Goal: Transaction & Acquisition: Book appointment/travel/reservation

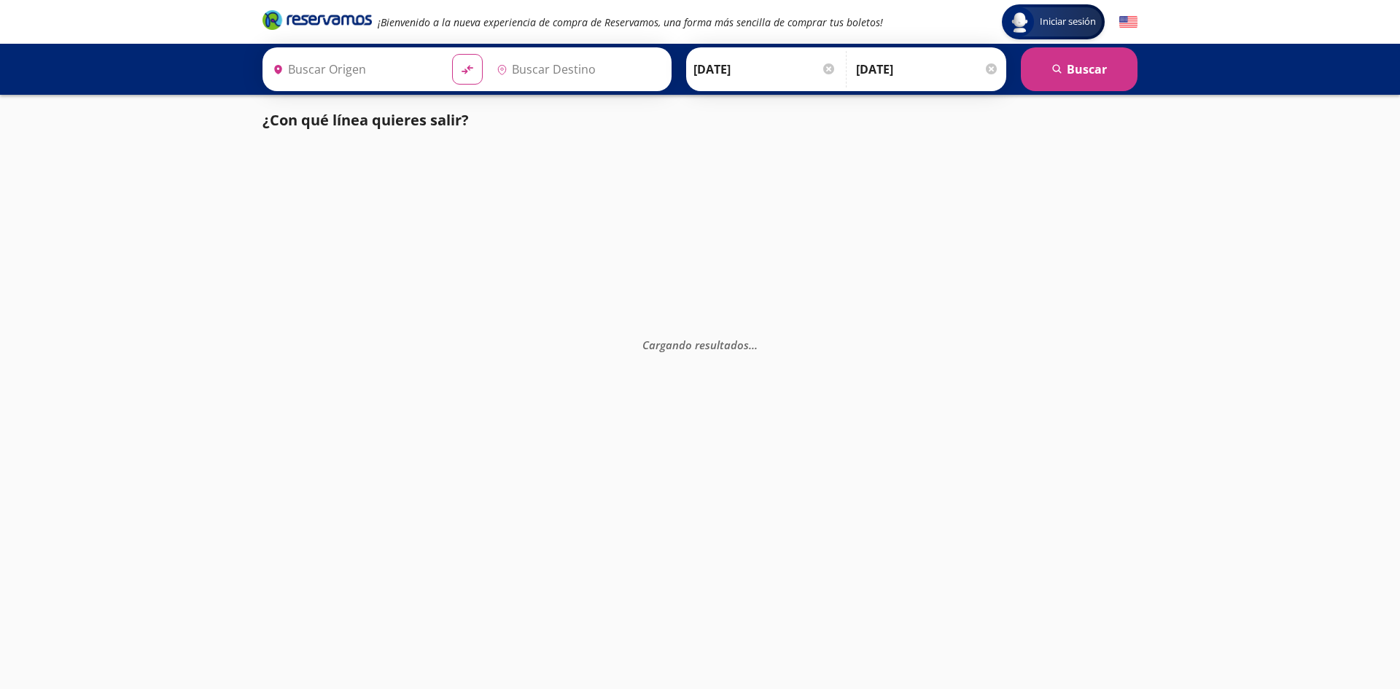
type input "[GEOGRAPHIC_DATA][PERSON_NAME], [GEOGRAPHIC_DATA]"
type input "[GEOGRAPHIC_DATA], [GEOGRAPHIC_DATA]"
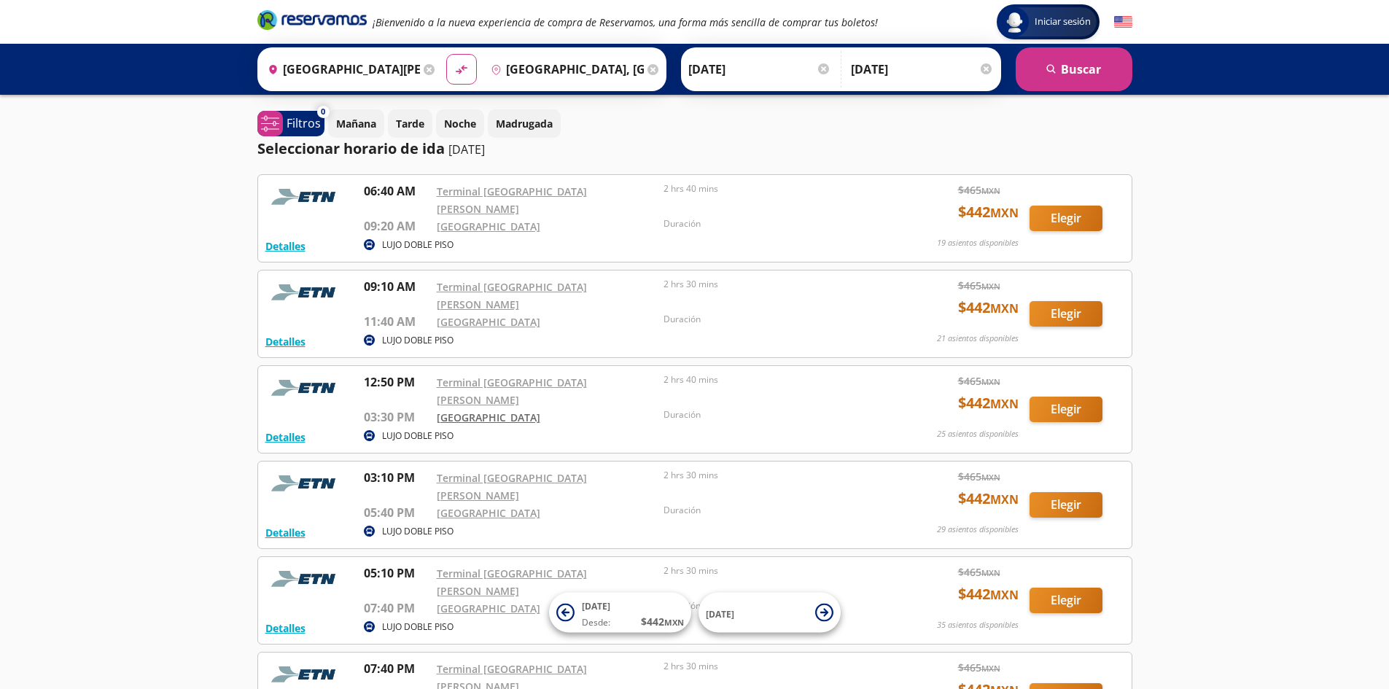
scroll to position [73, 0]
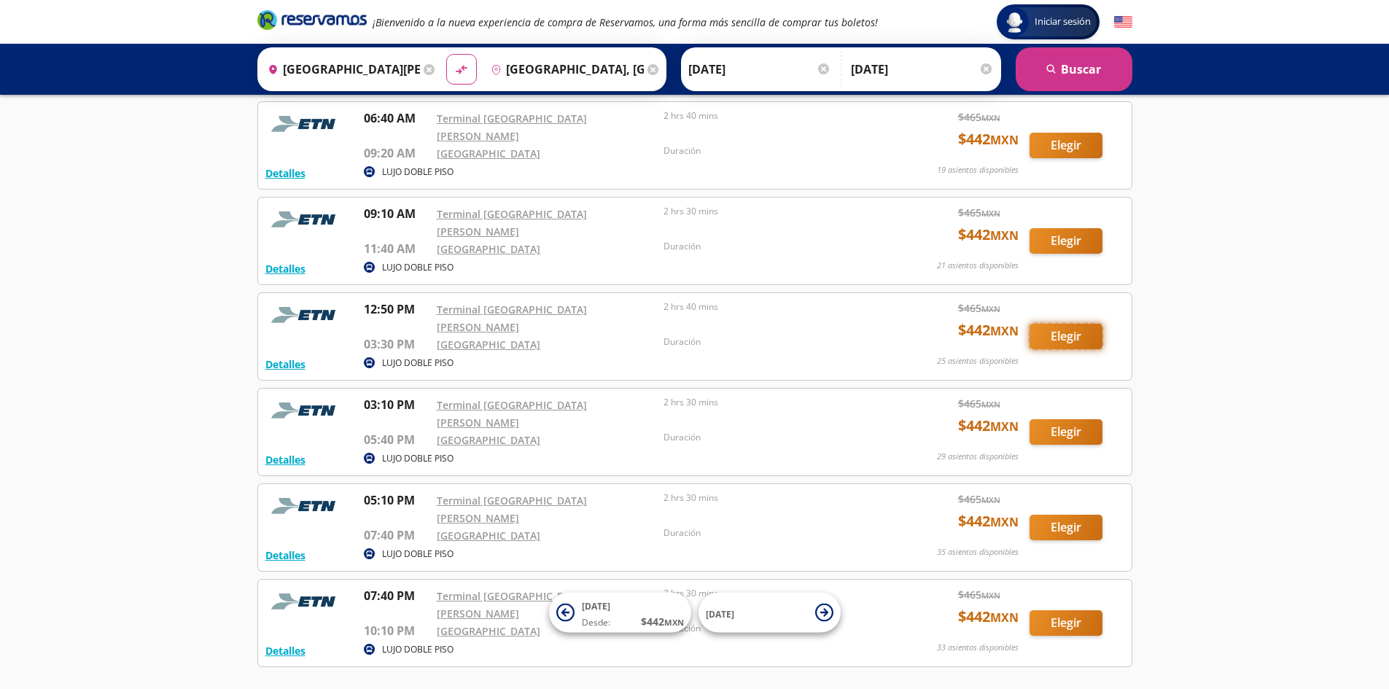
click at [1066, 324] on button "Elegir" at bounding box center [1065, 337] width 73 height 26
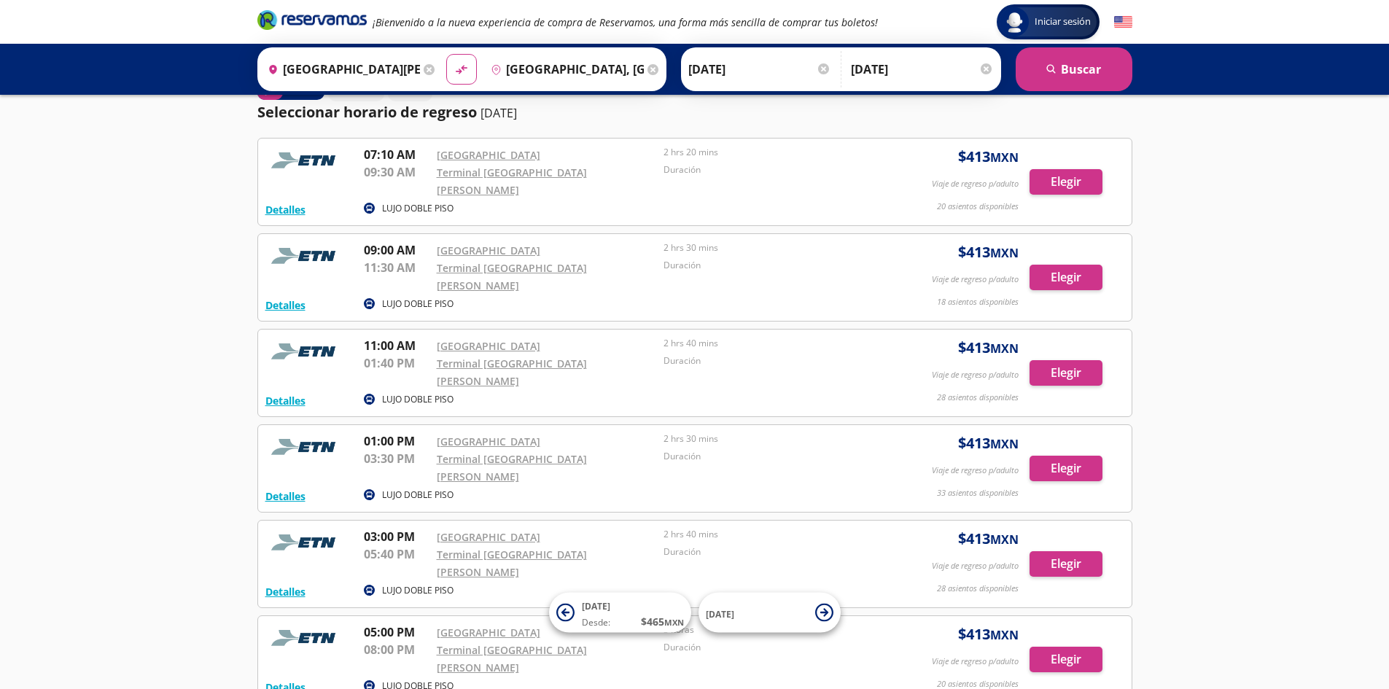
scroll to position [145, 0]
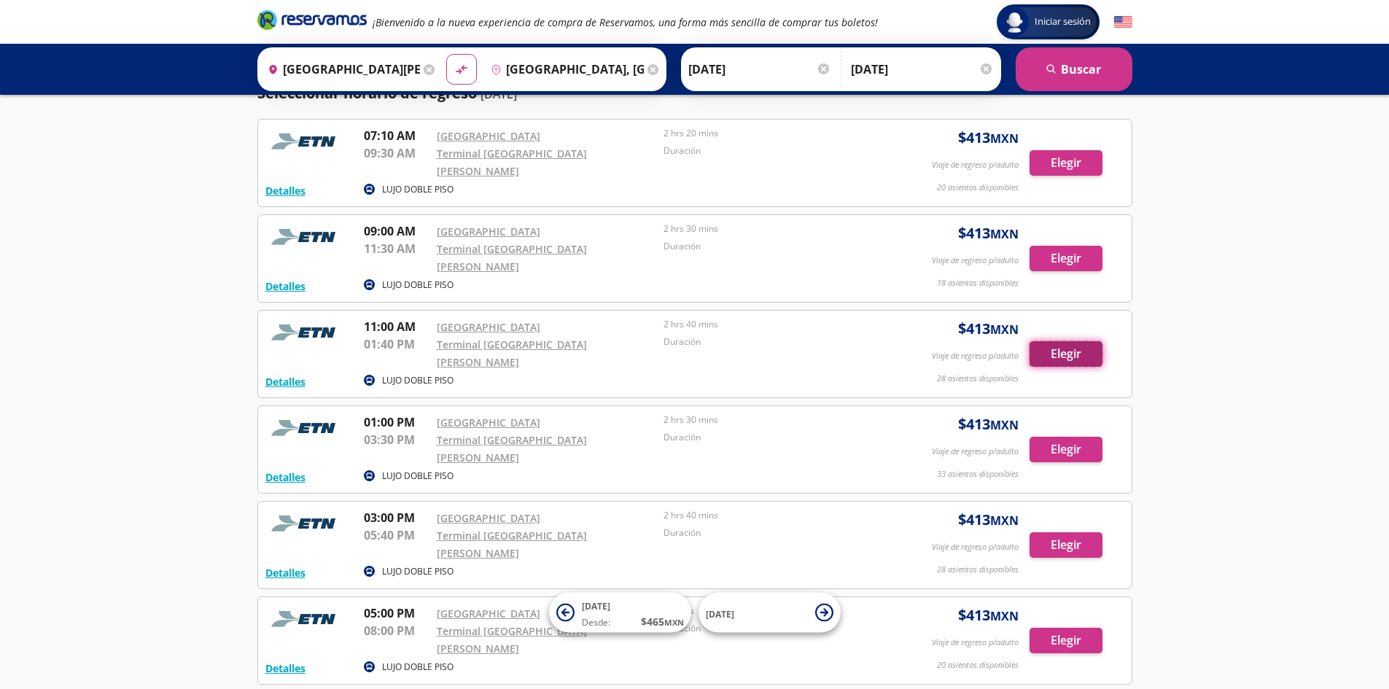
click at [1059, 341] on button "Elegir" at bounding box center [1065, 354] width 73 height 26
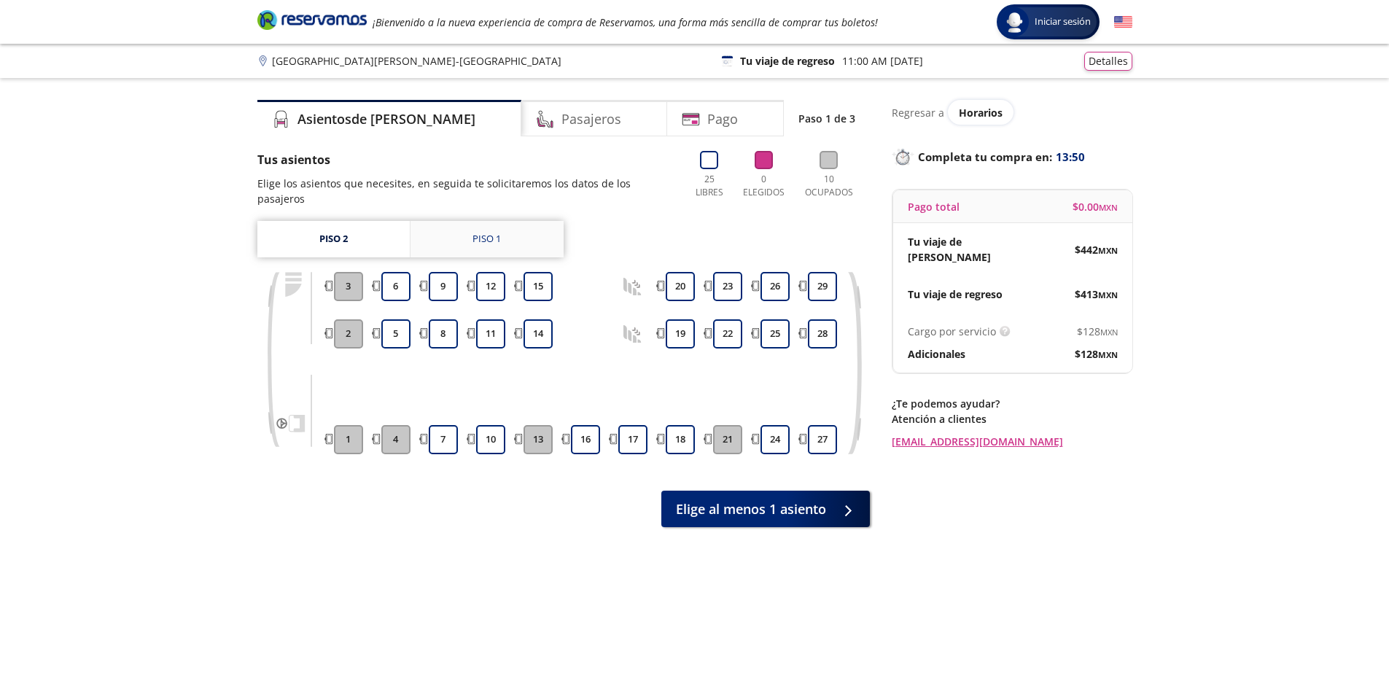
click at [480, 232] on div "Piso 1" at bounding box center [486, 239] width 28 height 15
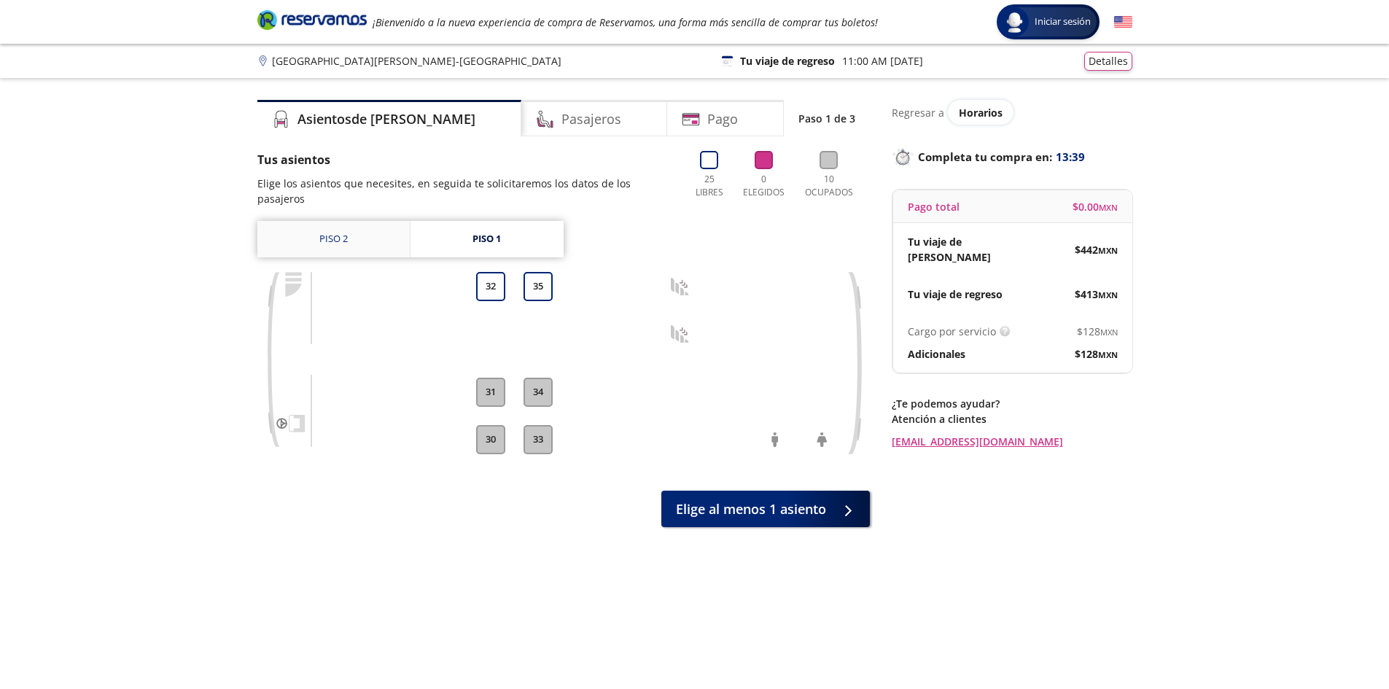
click at [364, 234] on link "Piso 2" at bounding box center [333, 239] width 152 height 36
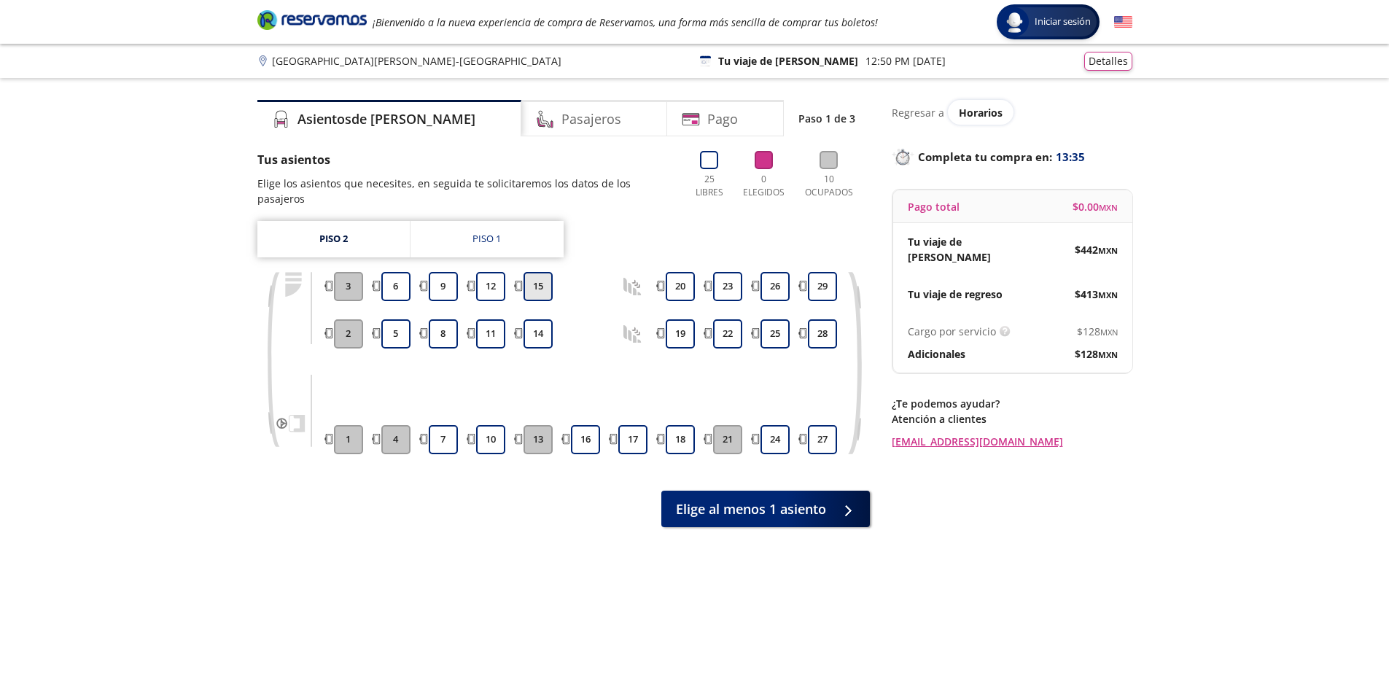
click at [539, 272] on button "15" at bounding box center [537, 286] width 29 height 29
click at [537, 319] on button "14" at bounding box center [537, 333] width 29 height 29
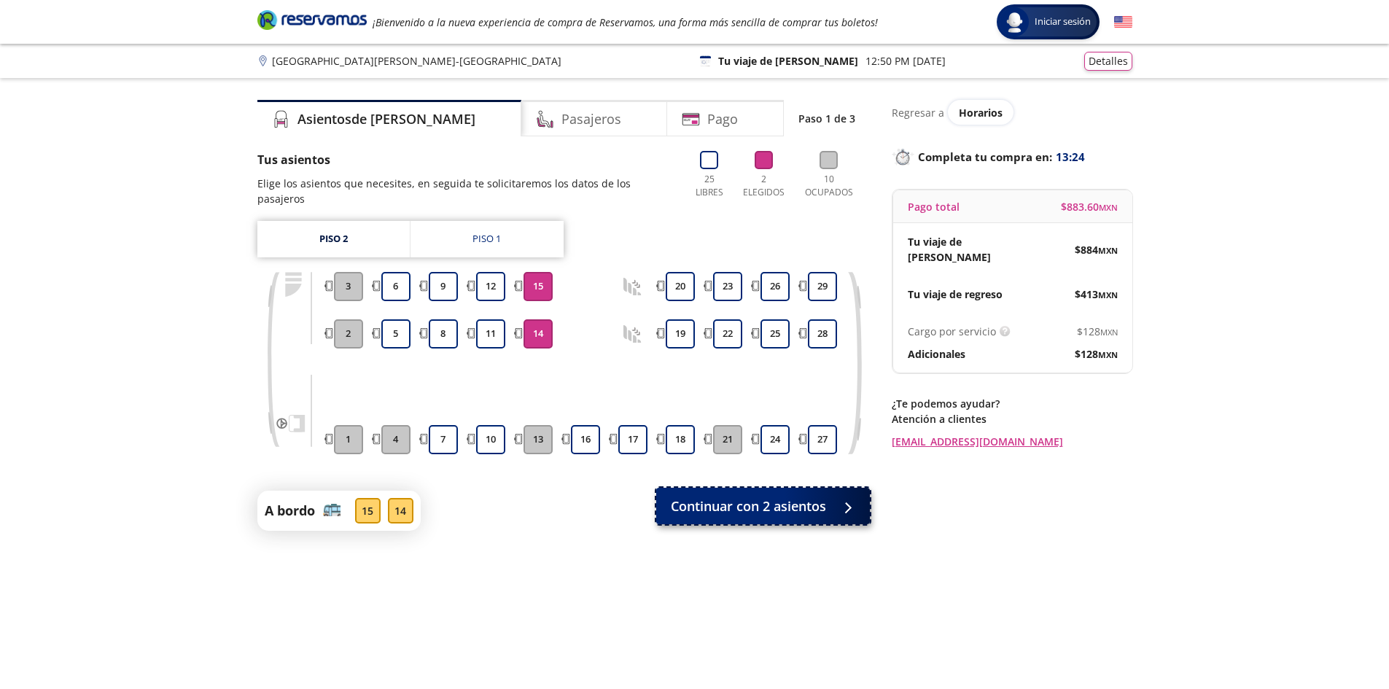
click at [778, 497] on span "Continuar con 2 asientos" at bounding box center [748, 506] width 155 height 20
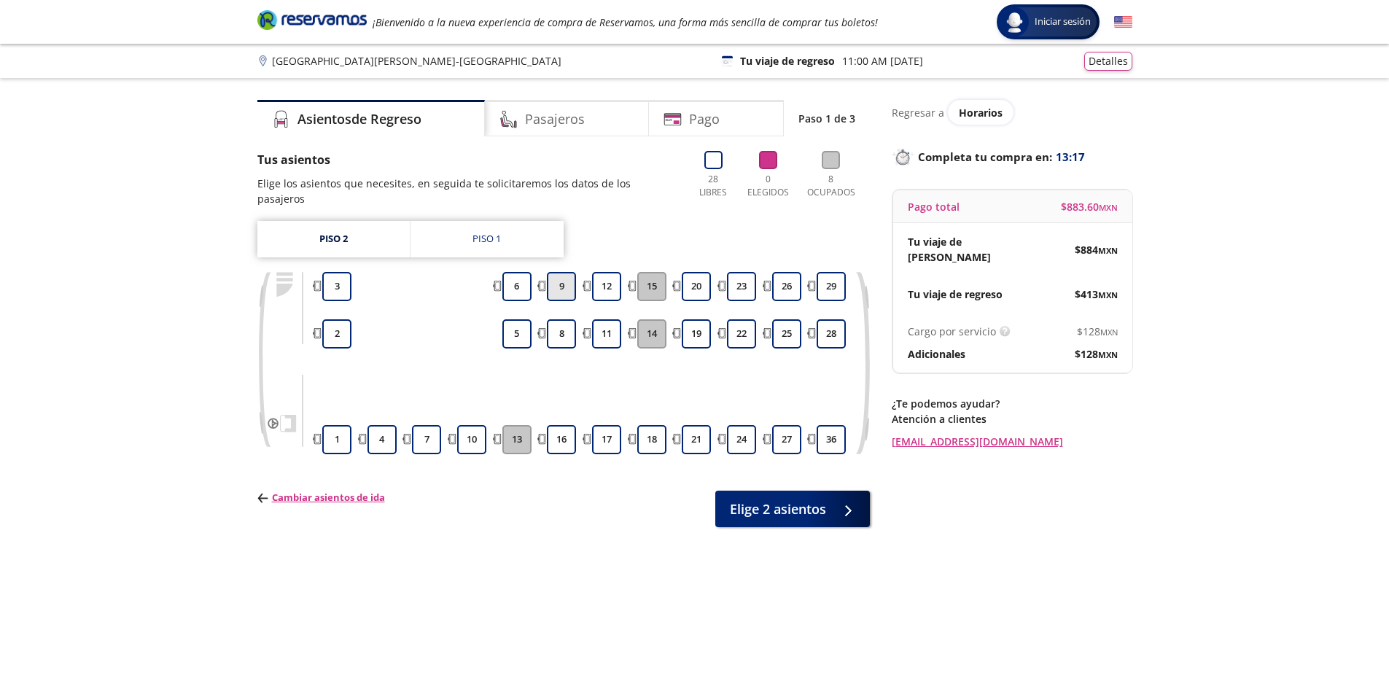
click at [553, 272] on button "9" at bounding box center [561, 286] width 29 height 29
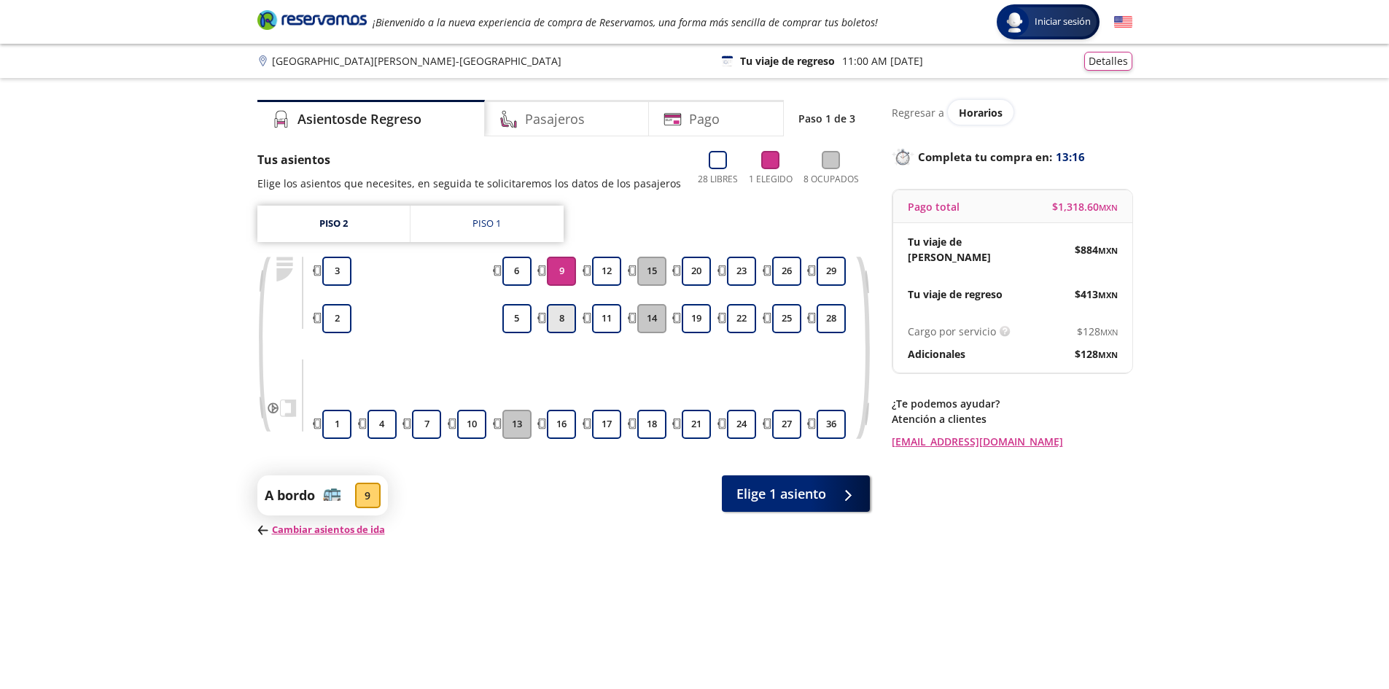
click at [564, 309] on button "8" at bounding box center [561, 318] width 29 height 29
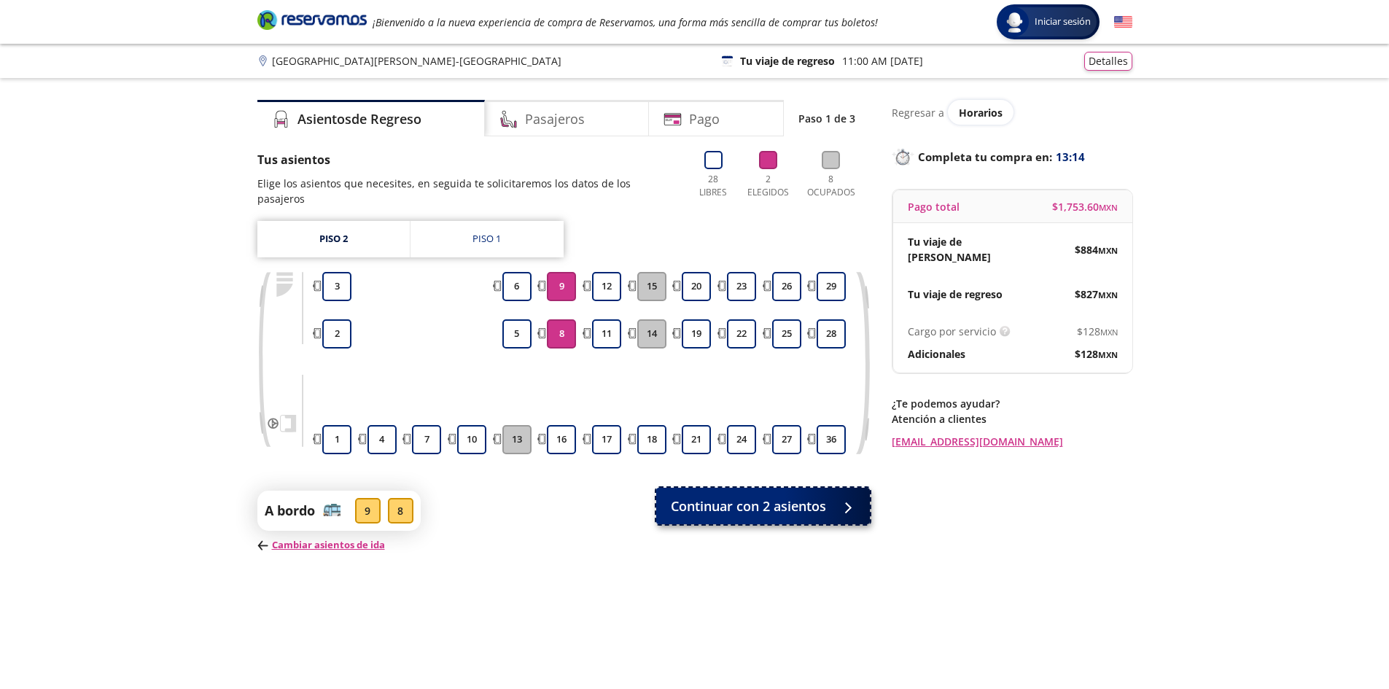
click at [754, 496] on span "Continuar con 2 asientos" at bounding box center [748, 506] width 155 height 20
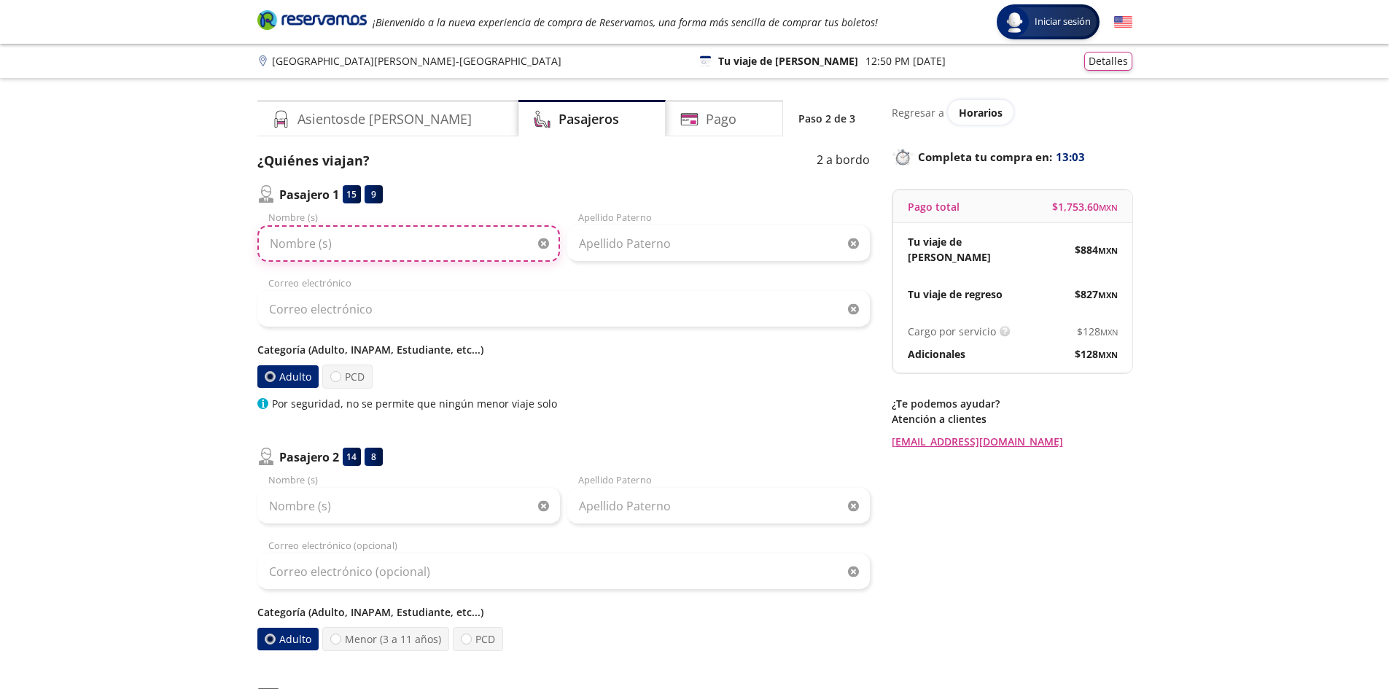
click at [394, 237] on input "Nombre (s)" at bounding box center [408, 243] width 303 height 36
type input "j"
type input "[PERSON_NAME]"
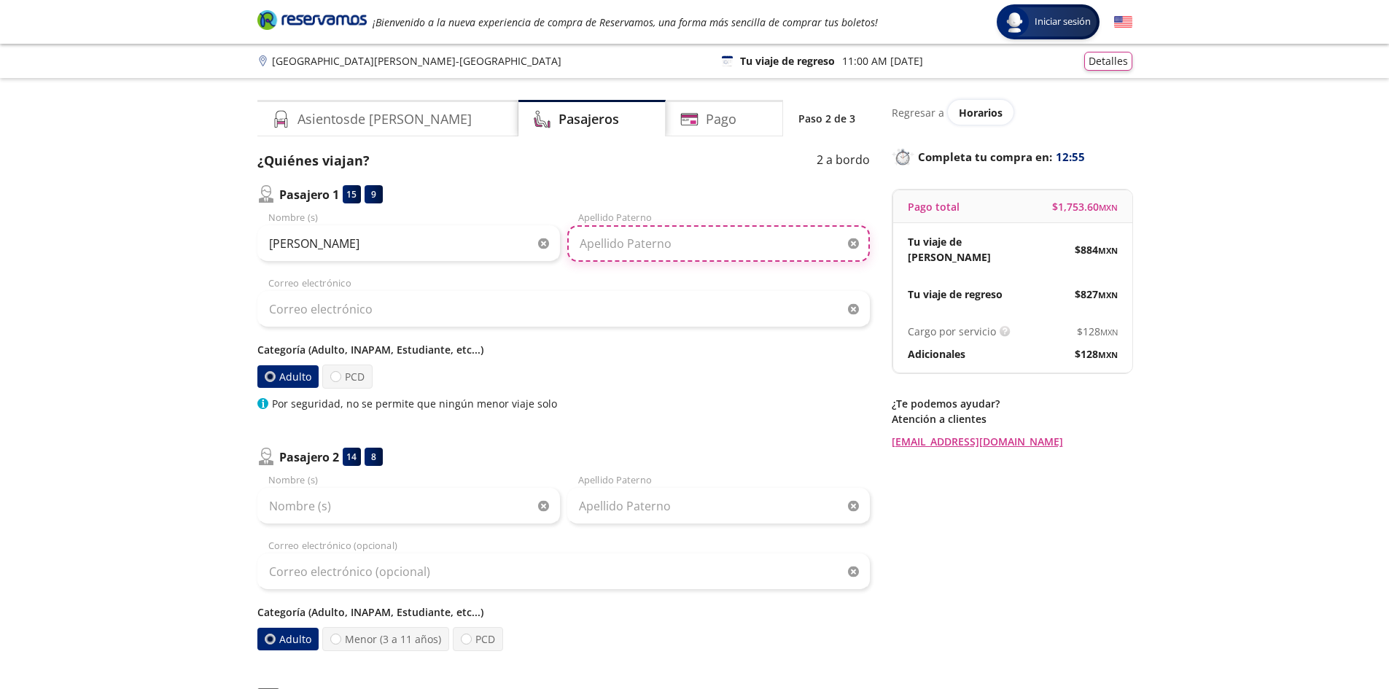
click at [643, 253] on input "Apellido Paterno" at bounding box center [718, 243] width 303 height 36
type input "[PERSON_NAME]"
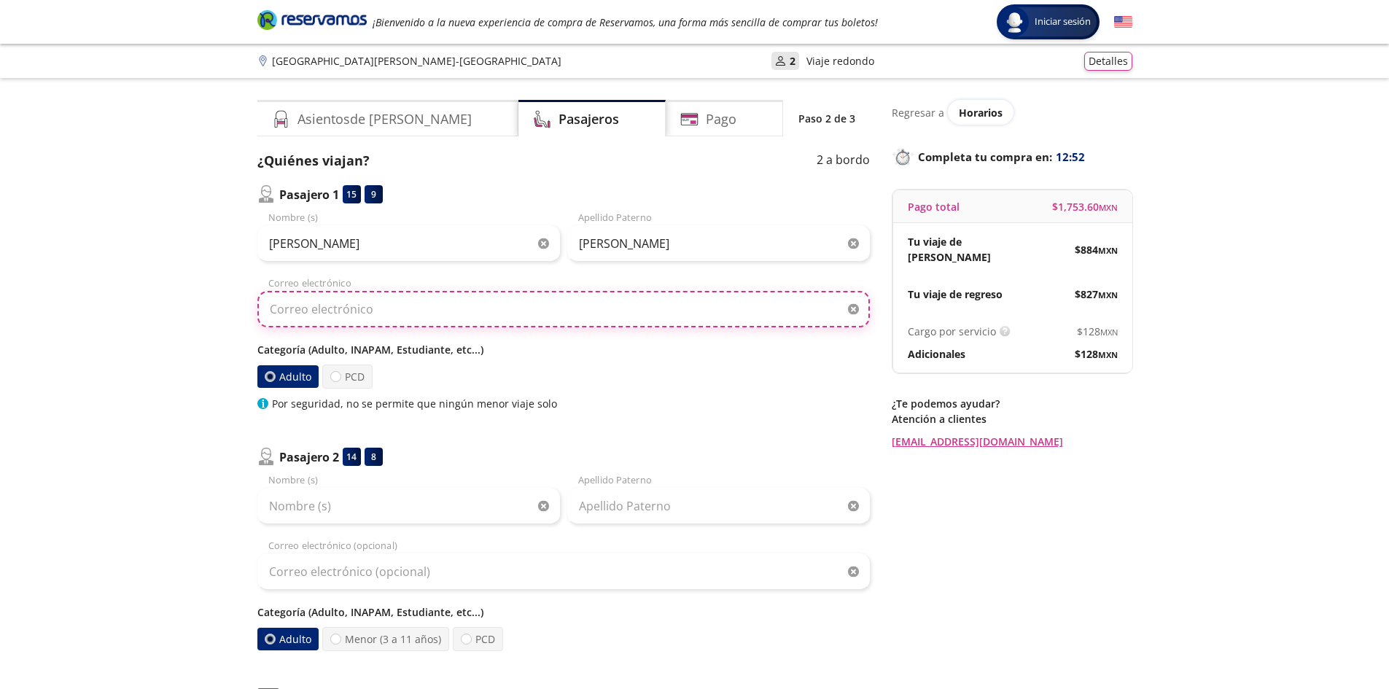
click at [356, 304] on input "Correo electrónico" at bounding box center [563, 309] width 612 height 36
type input "J"
type input "[EMAIL_ADDRESS][DOMAIN_NAME]"
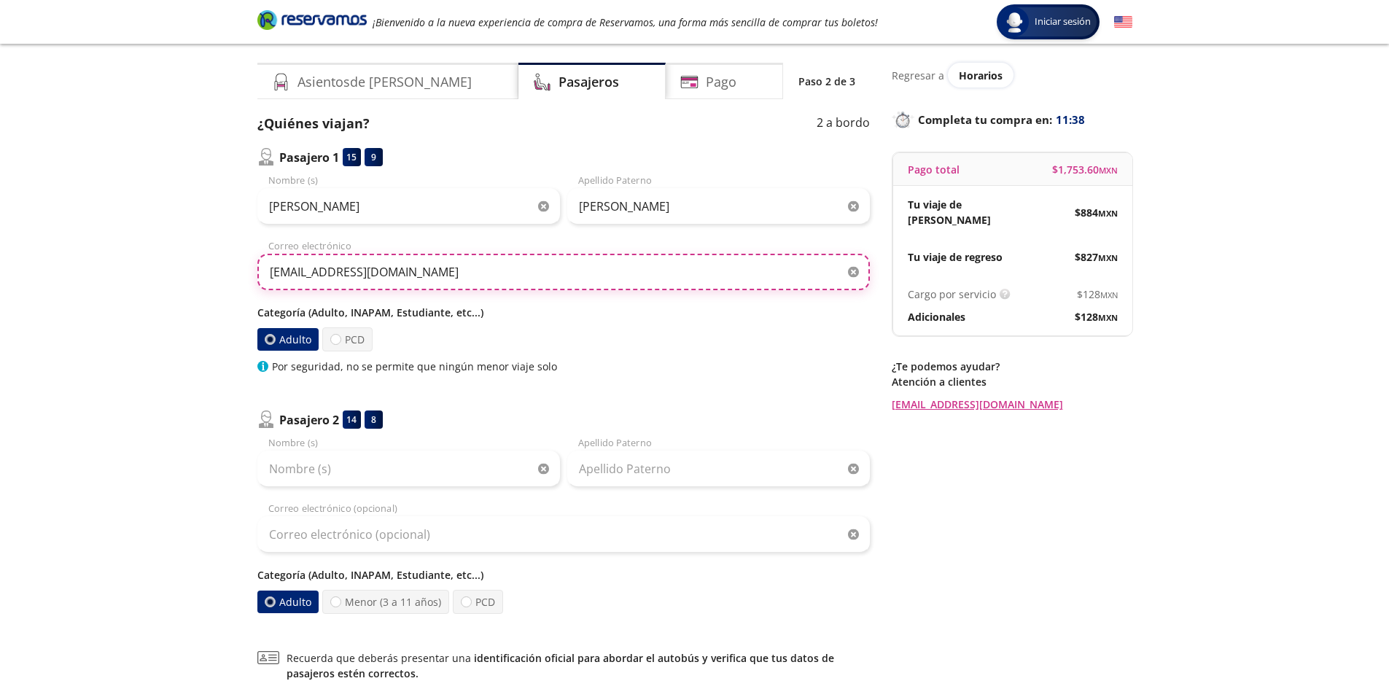
scroll to position [73, 0]
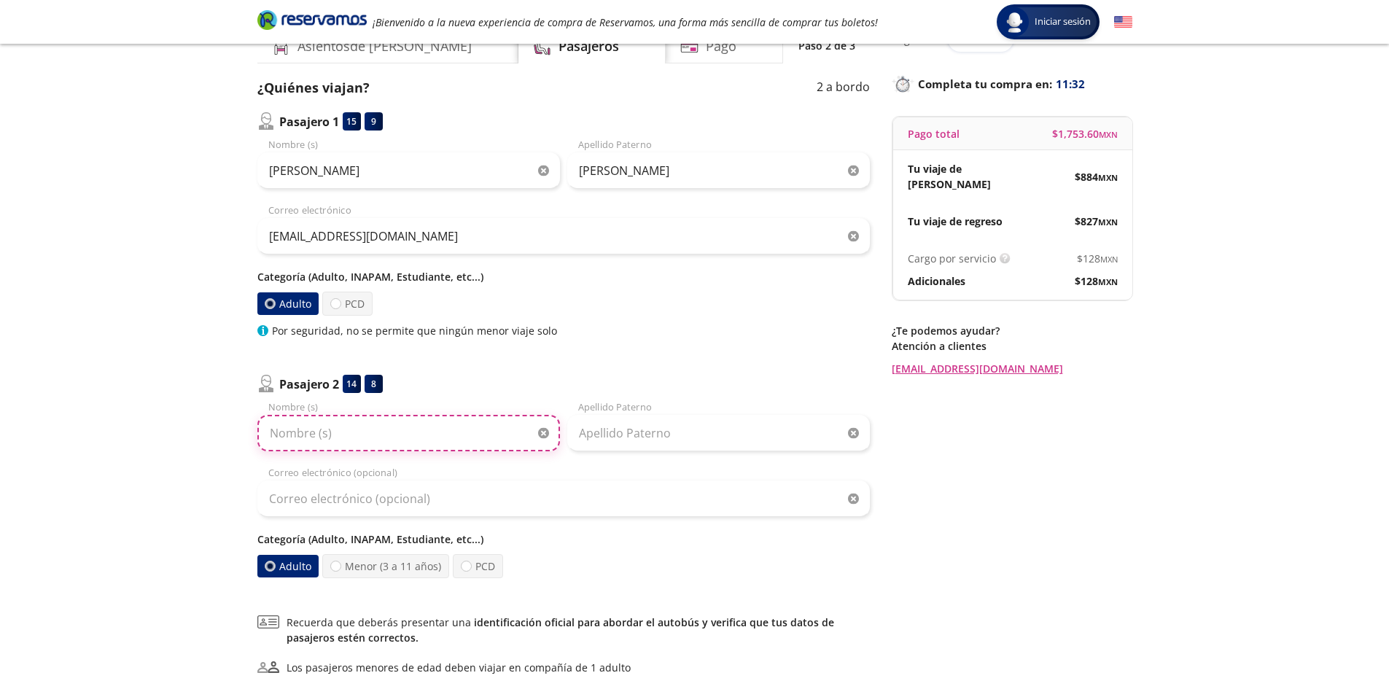
click at [317, 432] on input "Nombre (s)" at bounding box center [408, 433] width 303 height 36
type input "[PERSON_NAME]"
click at [667, 434] on input "Apellido Paterno" at bounding box center [718, 433] width 303 height 36
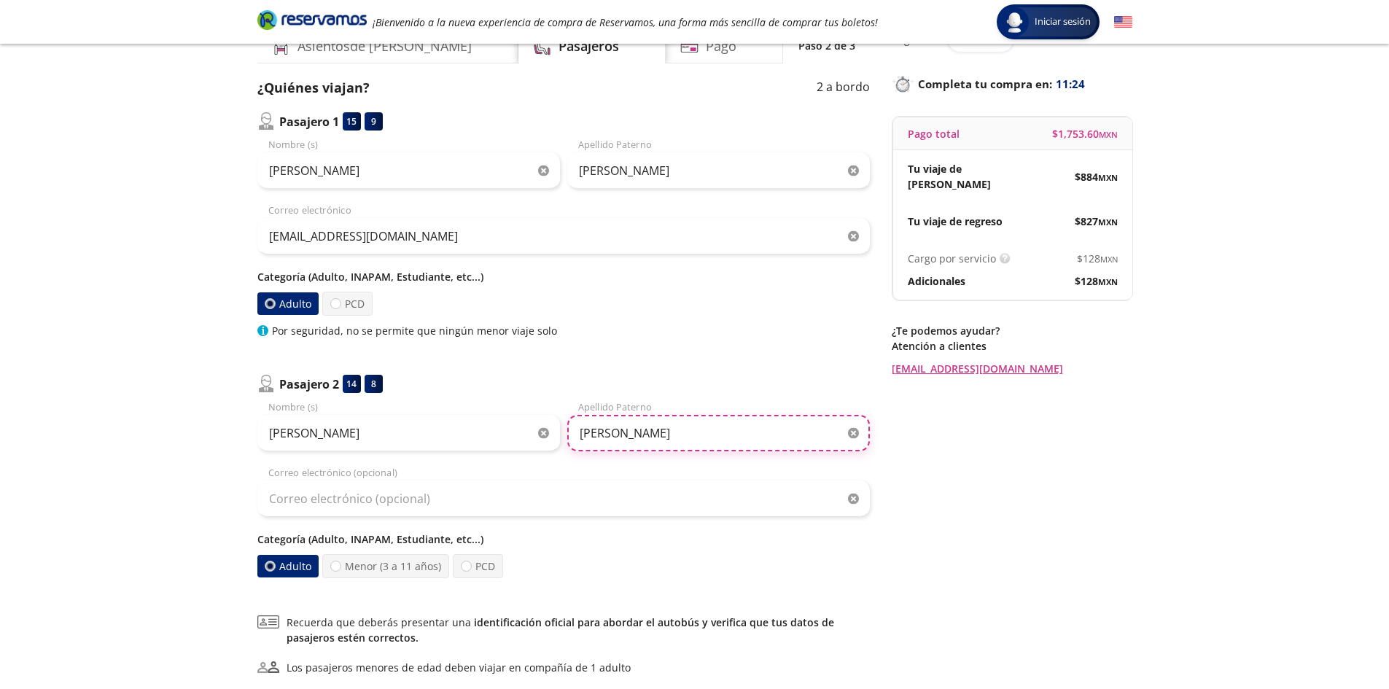
type input "[PERSON_NAME]"
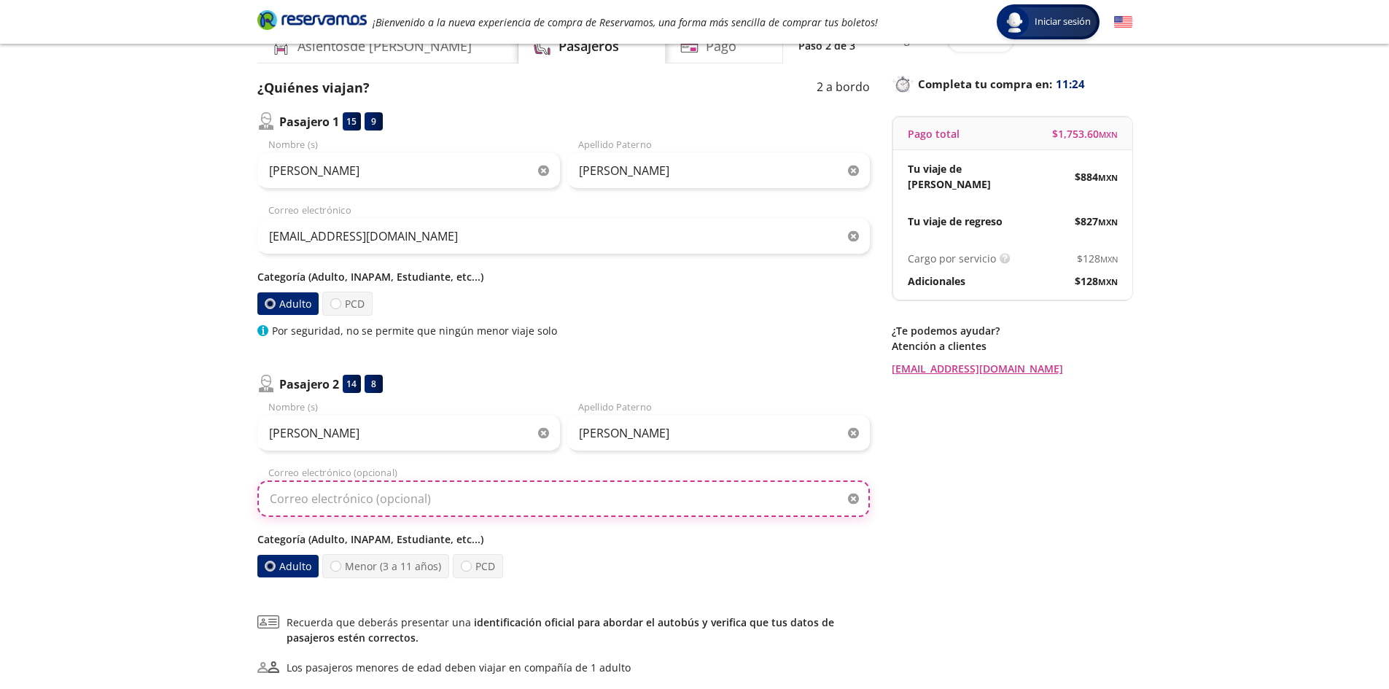
click at [394, 506] on input "Correo electrónico (opcional)" at bounding box center [563, 498] width 612 height 36
type input "[EMAIL_ADDRESS][DOMAIN_NAME]"
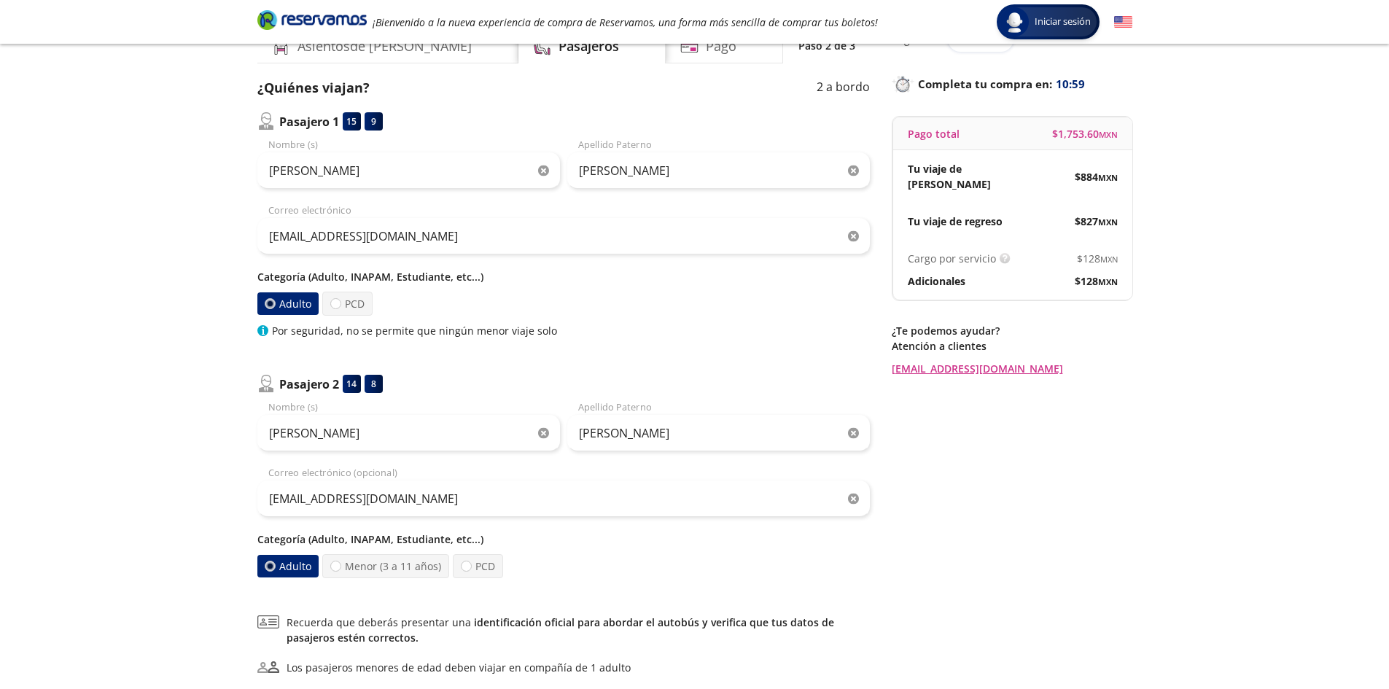
click at [943, 531] on div "Regresar a Horarios Completa tu compra en : 10:59 Pago total $ 1,753.60 MXN Tu …" at bounding box center [1011, 387] width 241 height 721
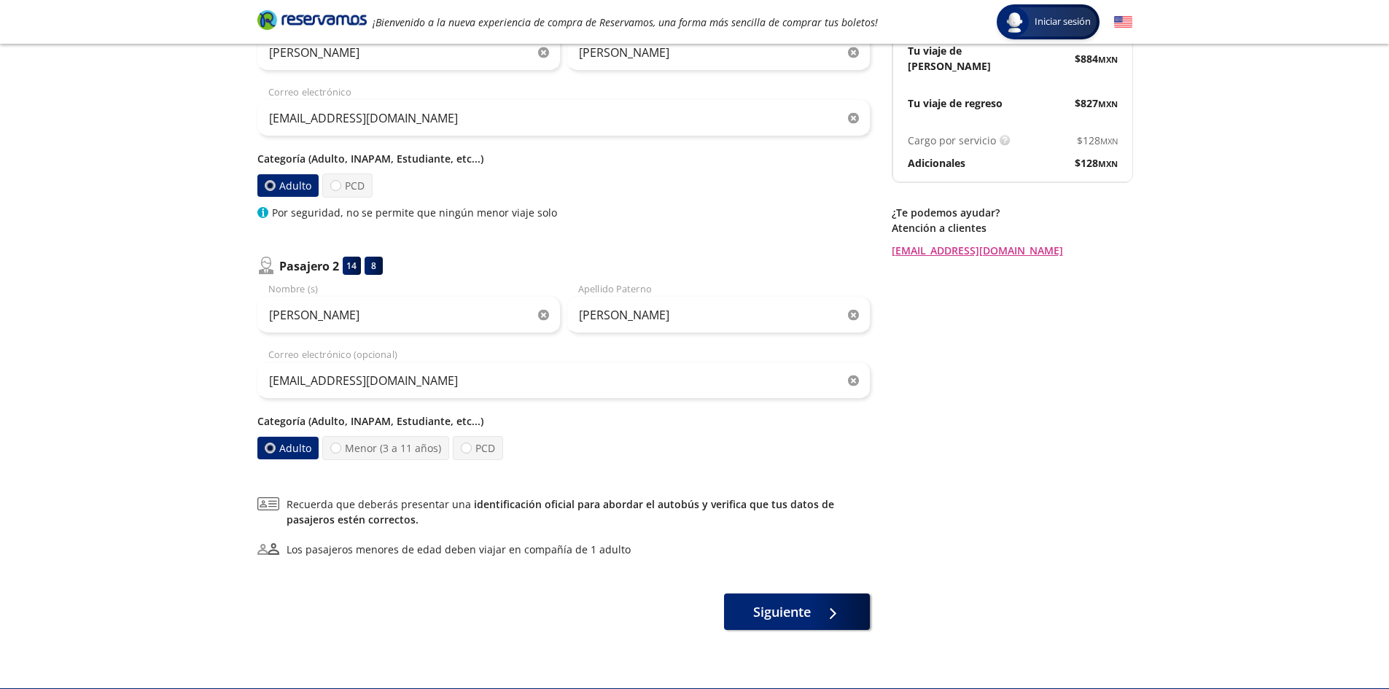
scroll to position [227, 0]
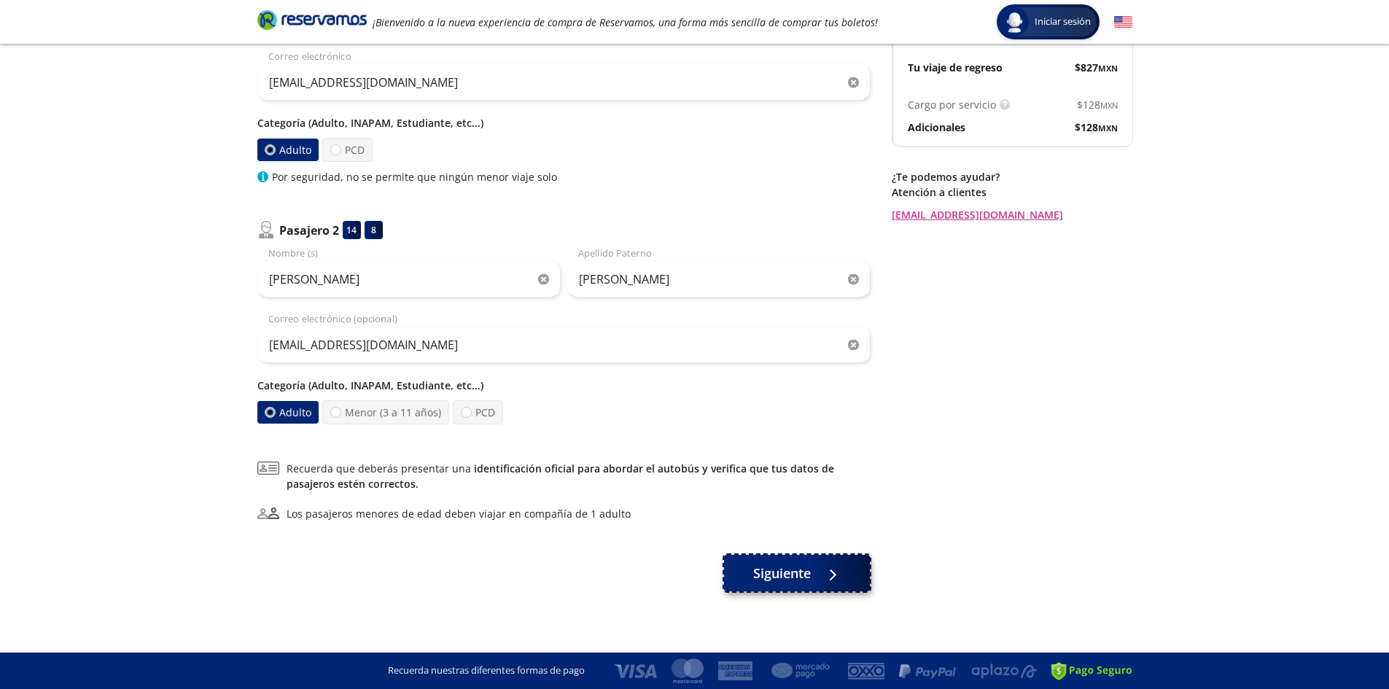
click at [825, 583] on button "Siguiente" at bounding box center [797, 573] width 146 height 36
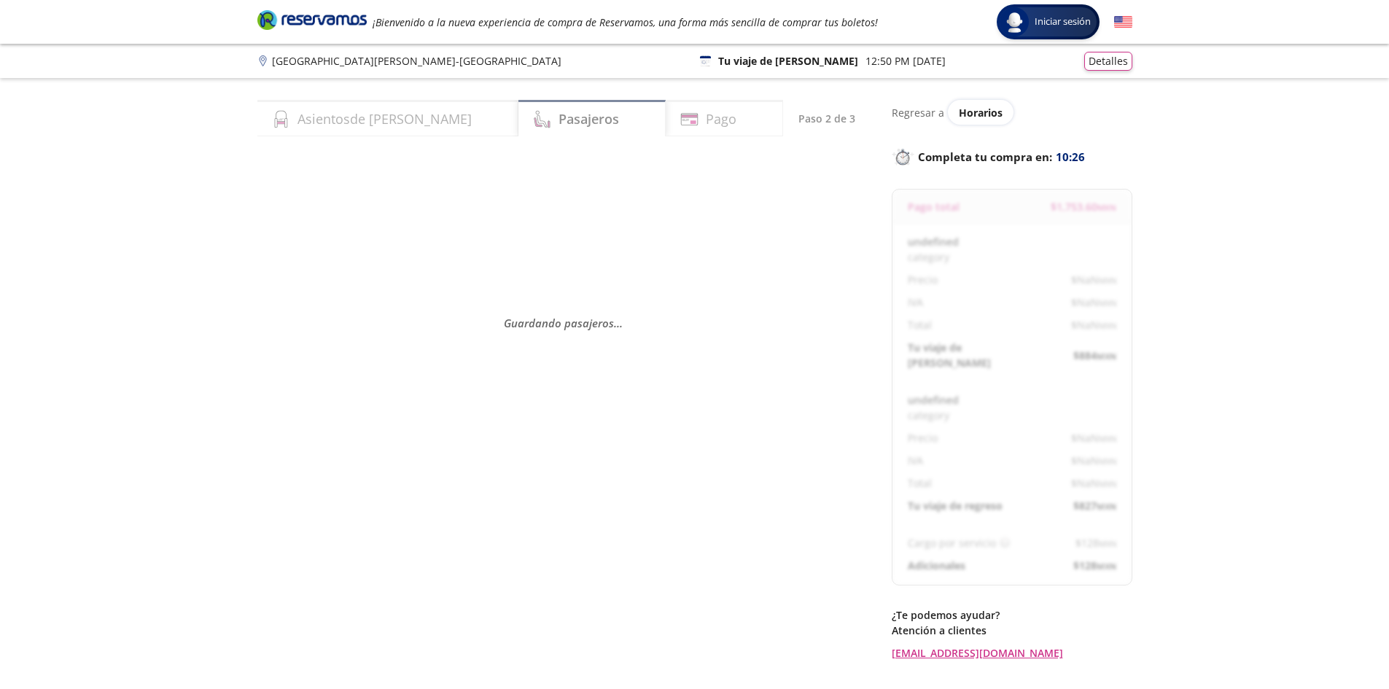
select select "MX"
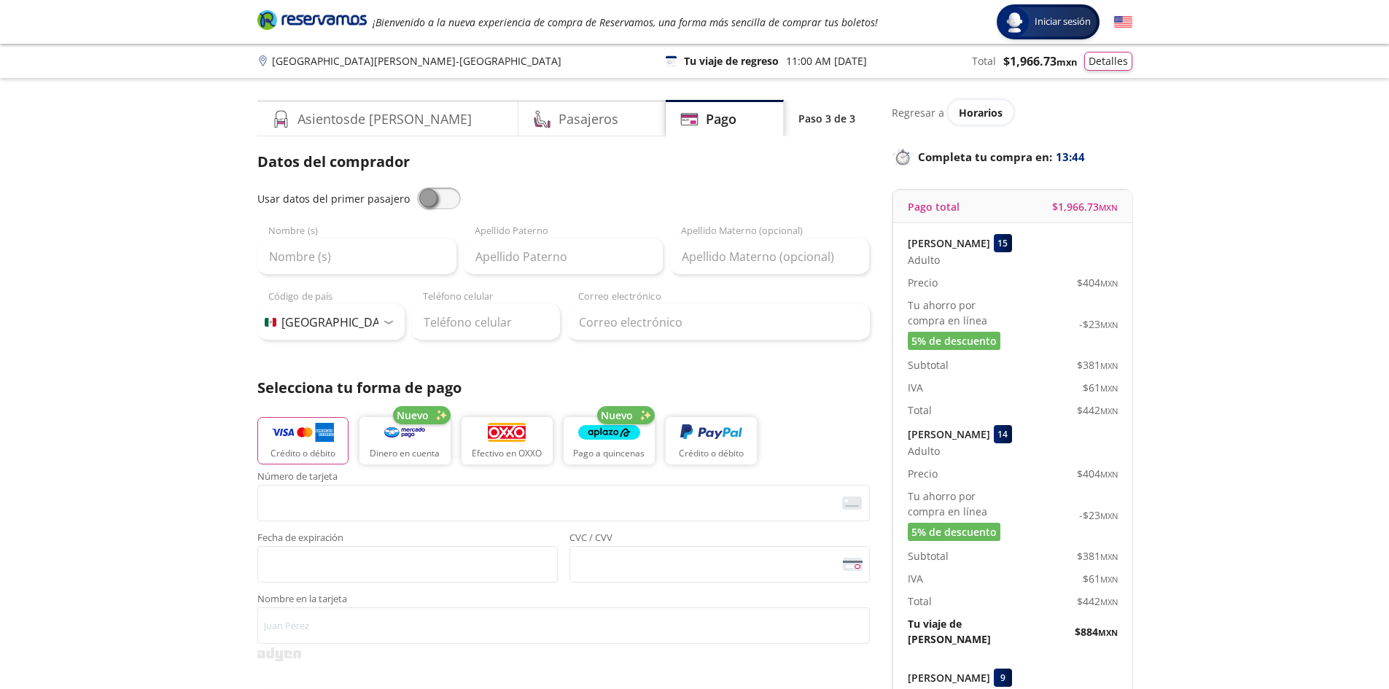
click at [436, 196] on span at bounding box center [439, 198] width 44 height 22
click at [417, 187] on input "checkbox" at bounding box center [417, 187] width 0 height 0
type input "[PERSON_NAME]"
type input "[EMAIL_ADDRESS][DOMAIN_NAME]"
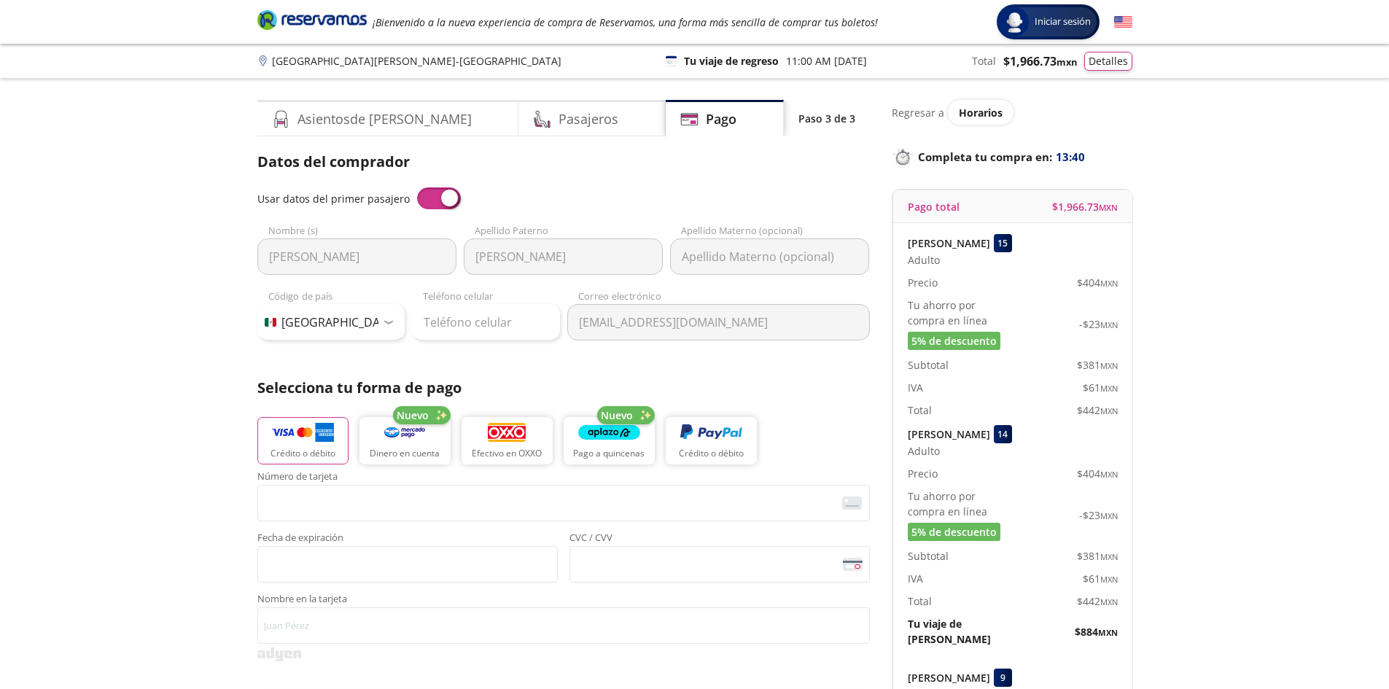
click at [421, 198] on span at bounding box center [439, 198] width 44 height 22
click at [417, 187] on input "checkbox" at bounding box center [417, 187] width 0 height 0
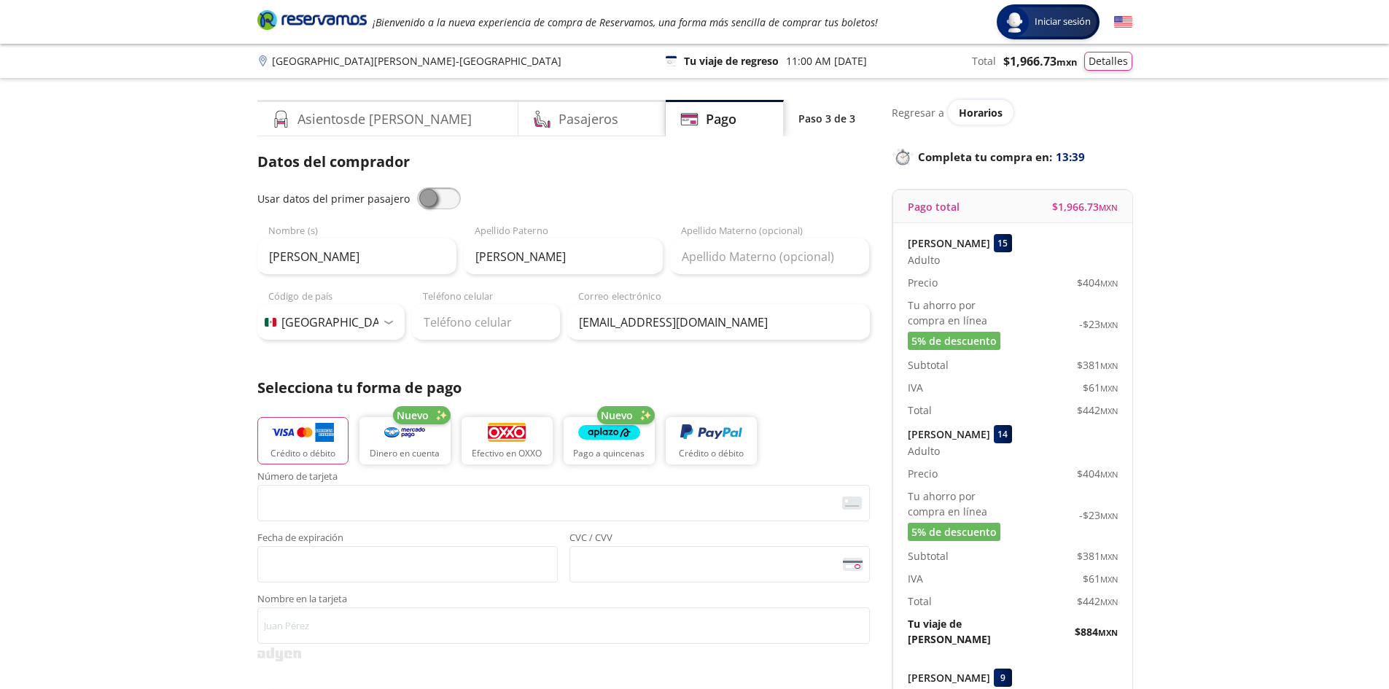
click at [442, 201] on span at bounding box center [439, 198] width 44 height 22
click at [417, 187] on input "checkbox" at bounding box center [417, 187] width 0 height 0
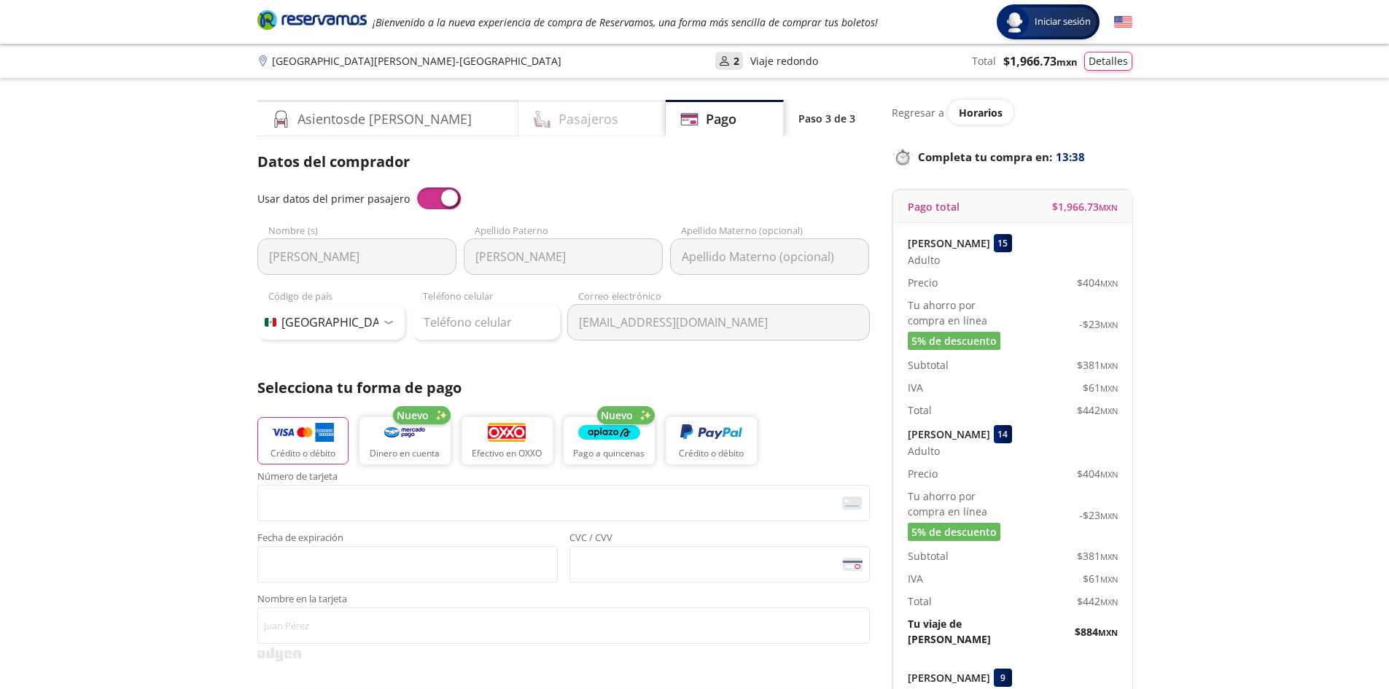
click at [558, 124] on h4 "Pasajeros" at bounding box center [588, 119] width 60 height 20
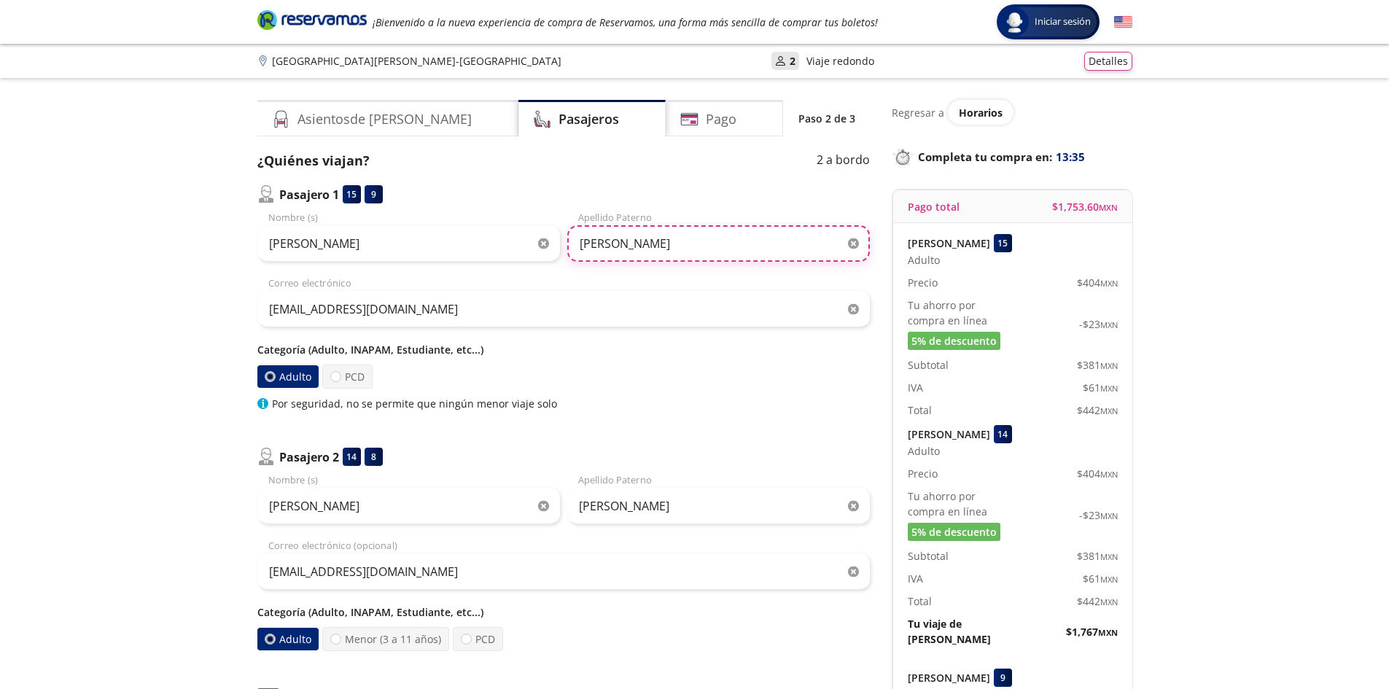
click at [747, 256] on input "[PERSON_NAME]" at bounding box center [718, 243] width 303 height 36
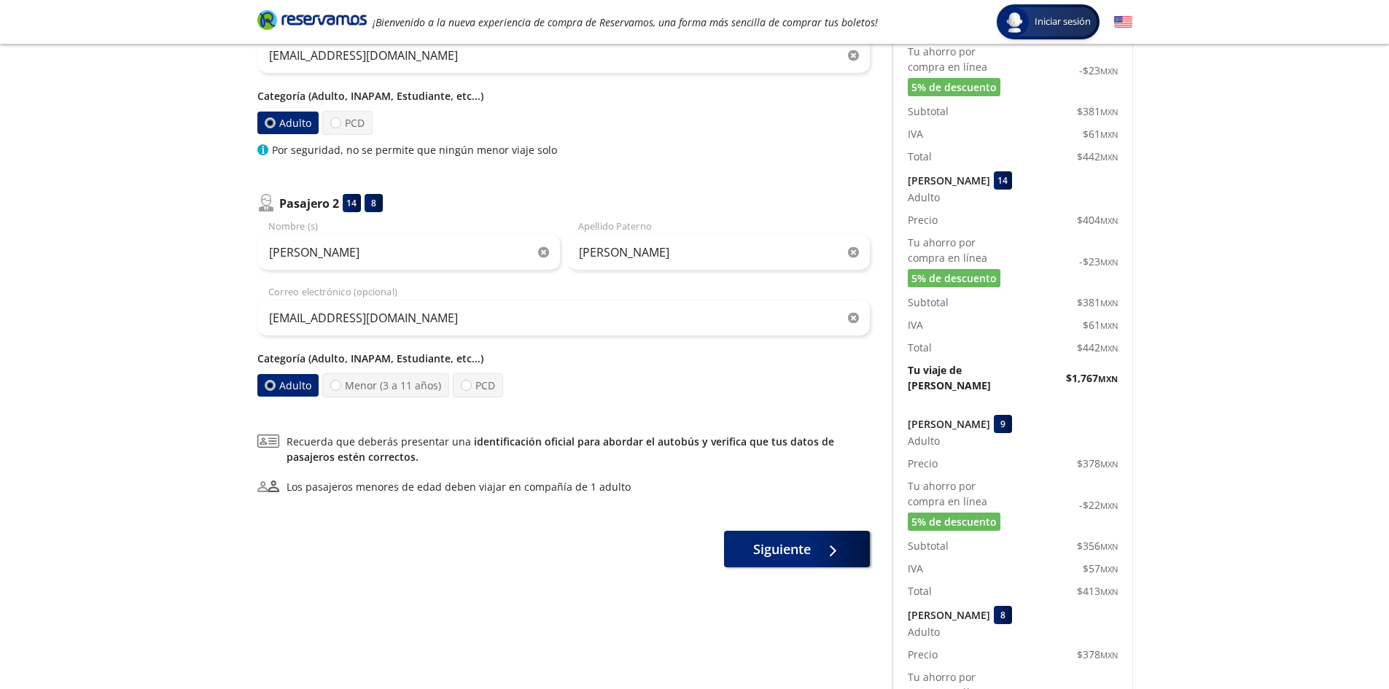
scroll to position [292, 0]
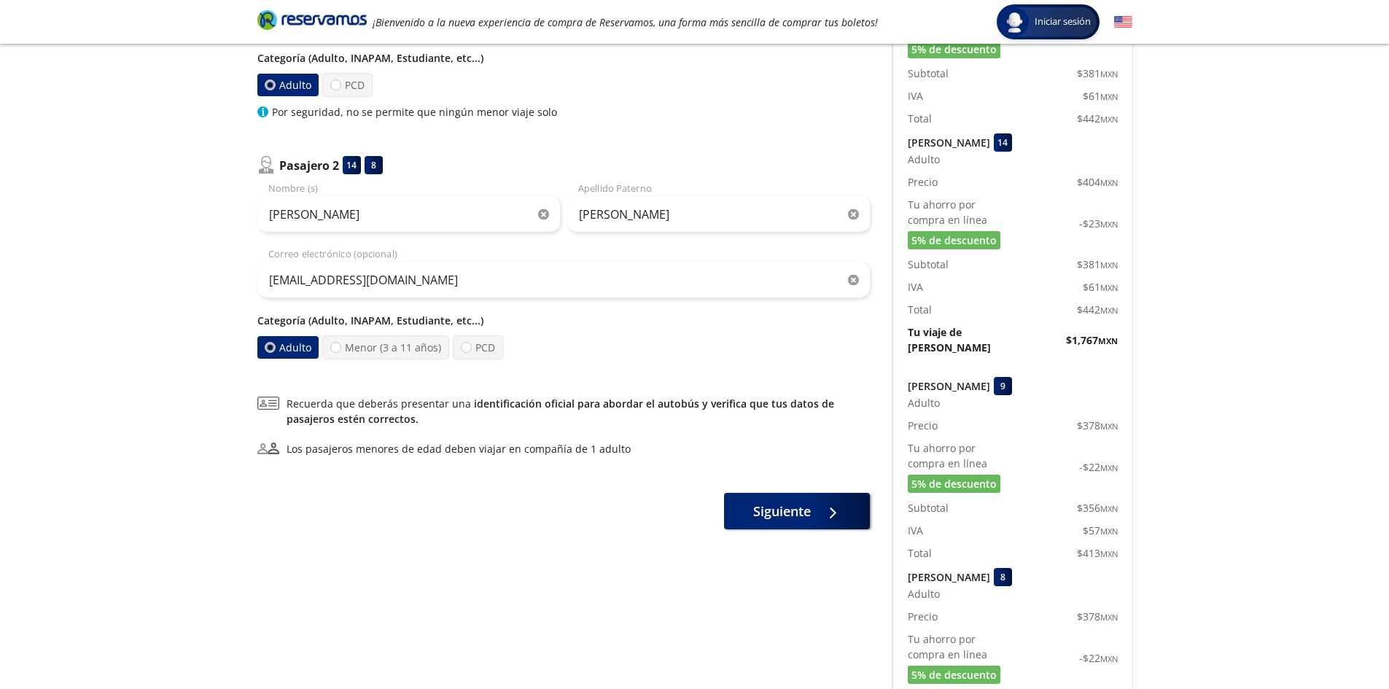
type input "[PERSON_NAME]"
click at [716, 216] on input "[PERSON_NAME]" at bounding box center [718, 214] width 303 height 36
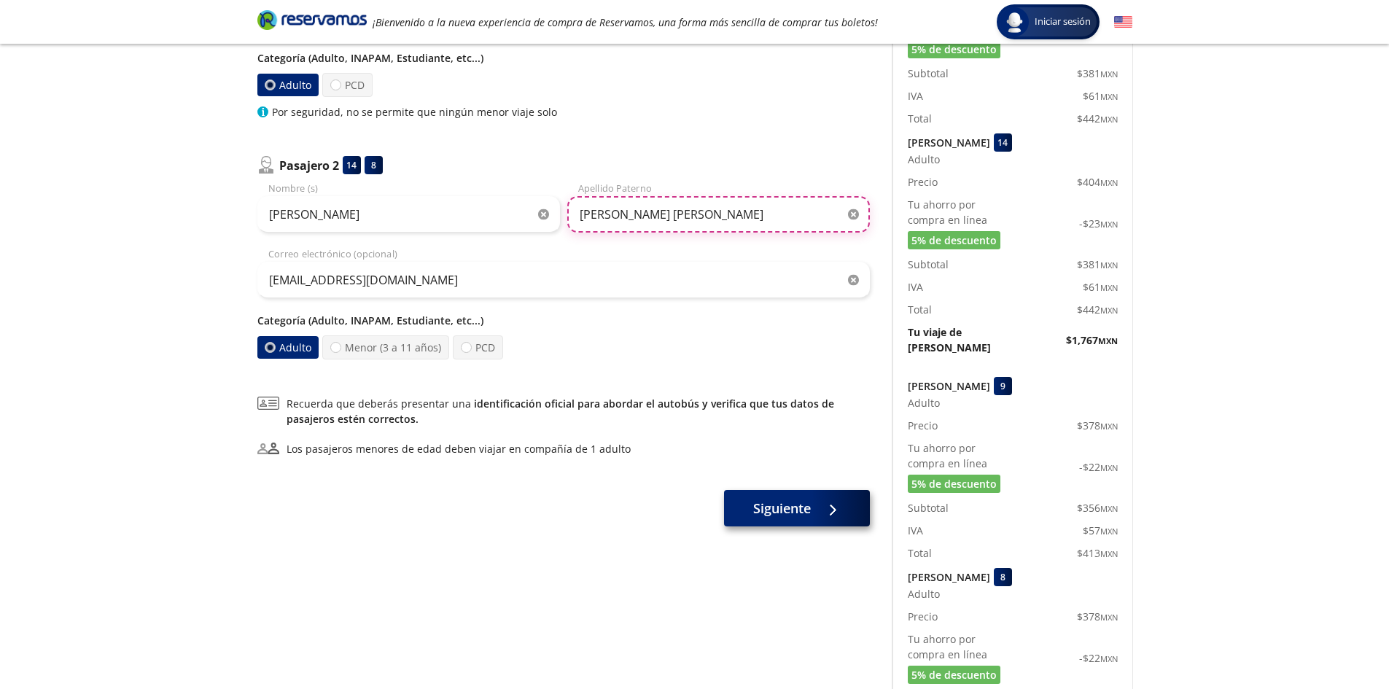
type input "[PERSON_NAME] [PERSON_NAME]"
click at [755, 525] on button "Siguiente" at bounding box center [797, 508] width 146 height 36
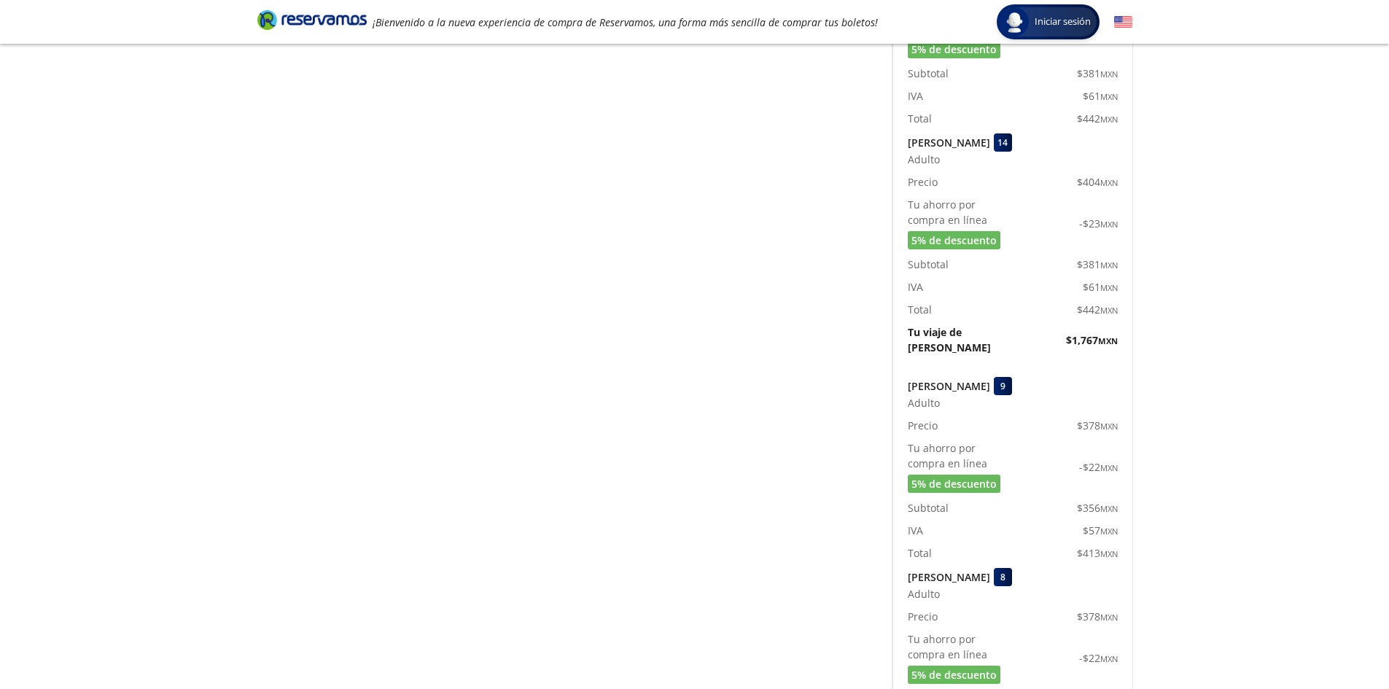
scroll to position [0, 0]
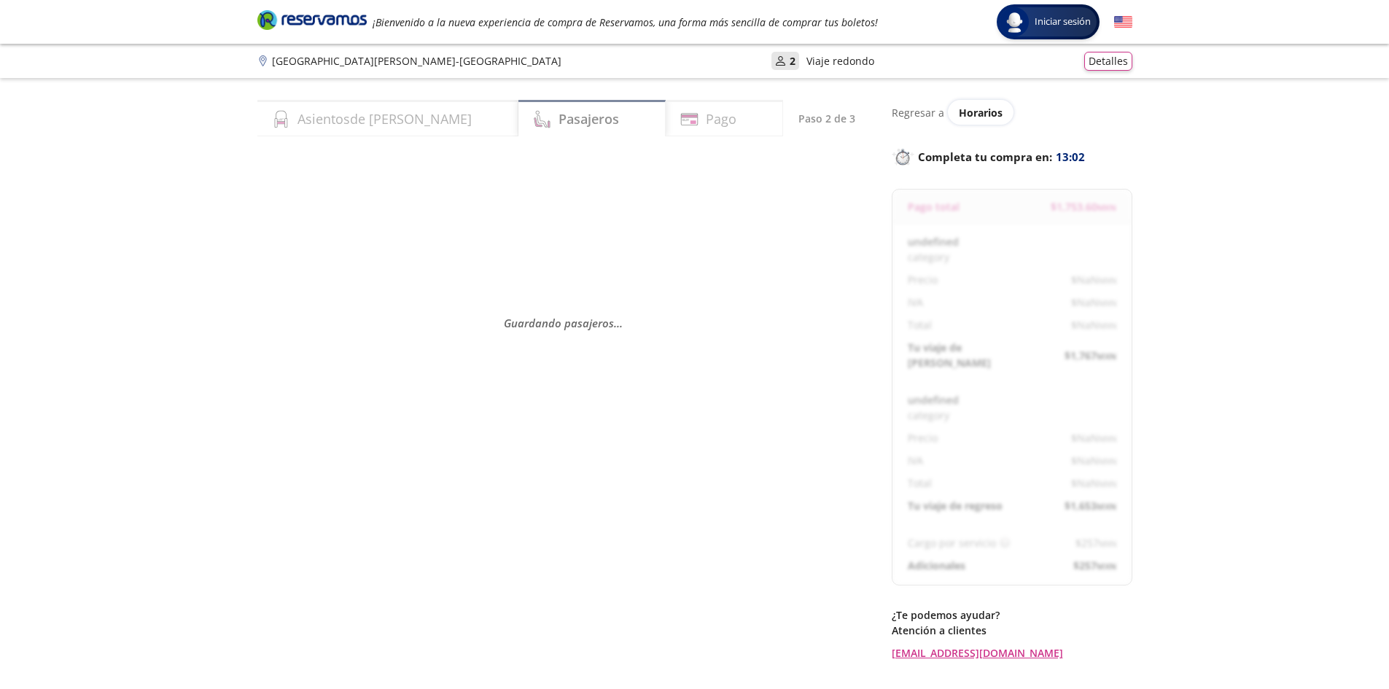
select select "MX"
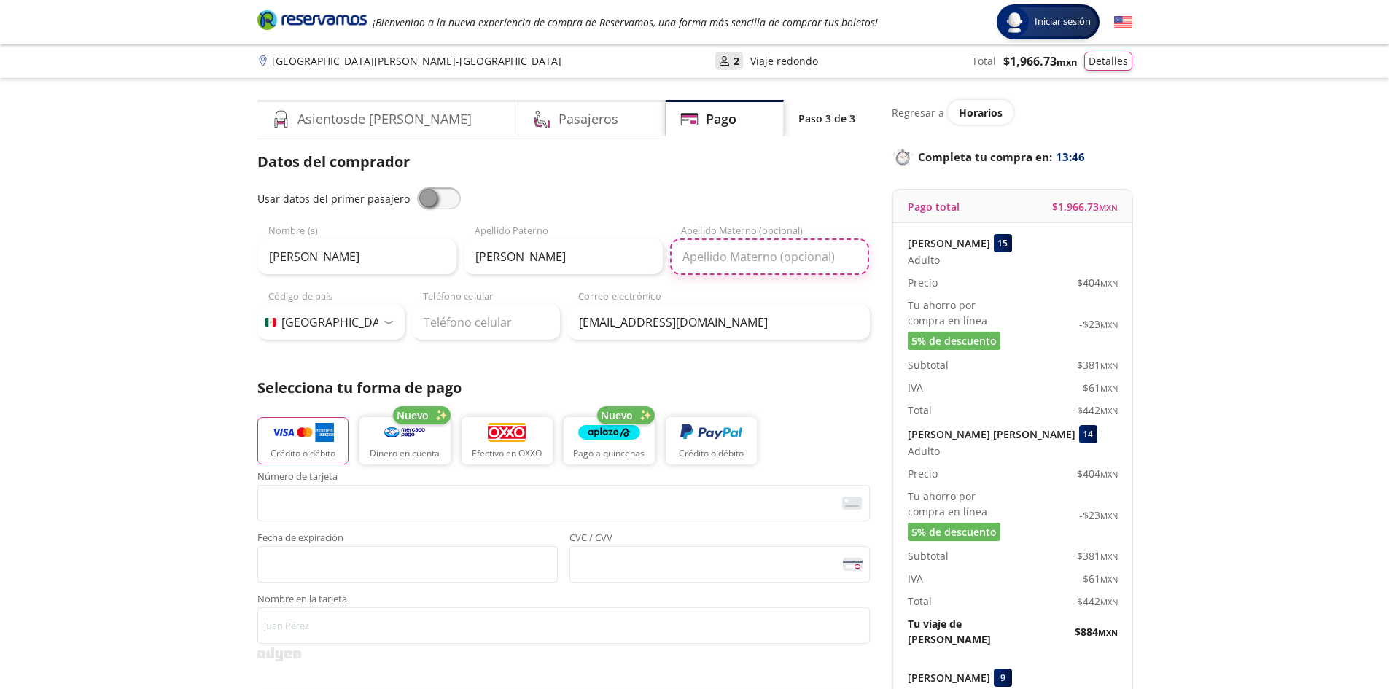
click at [730, 263] on input "Apellido Materno (opcional)" at bounding box center [769, 256] width 199 height 36
click at [558, 112] on h4 "Pasajeros" at bounding box center [588, 119] width 60 height 20
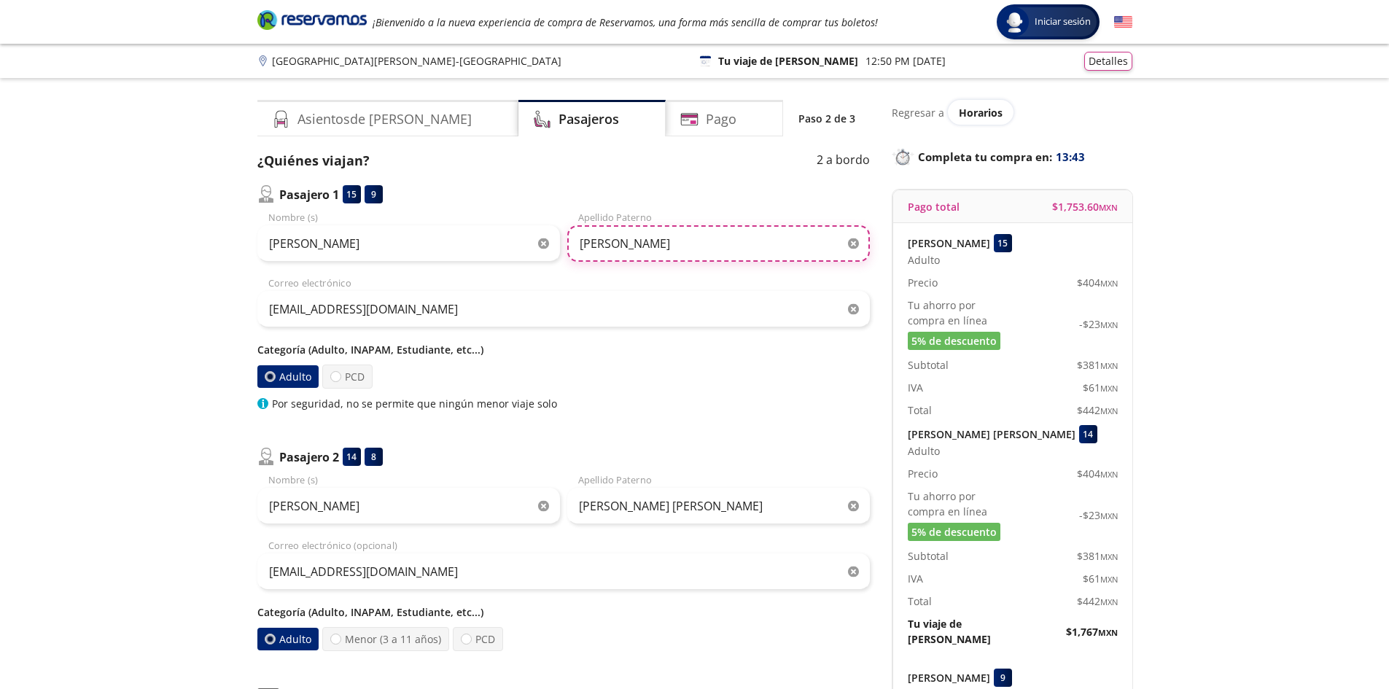
click at [687, 243] on input "[PERSON_NAME]" at bounding box center [718, 243] width 303 height 36
type input "[PERSON_NAME]"
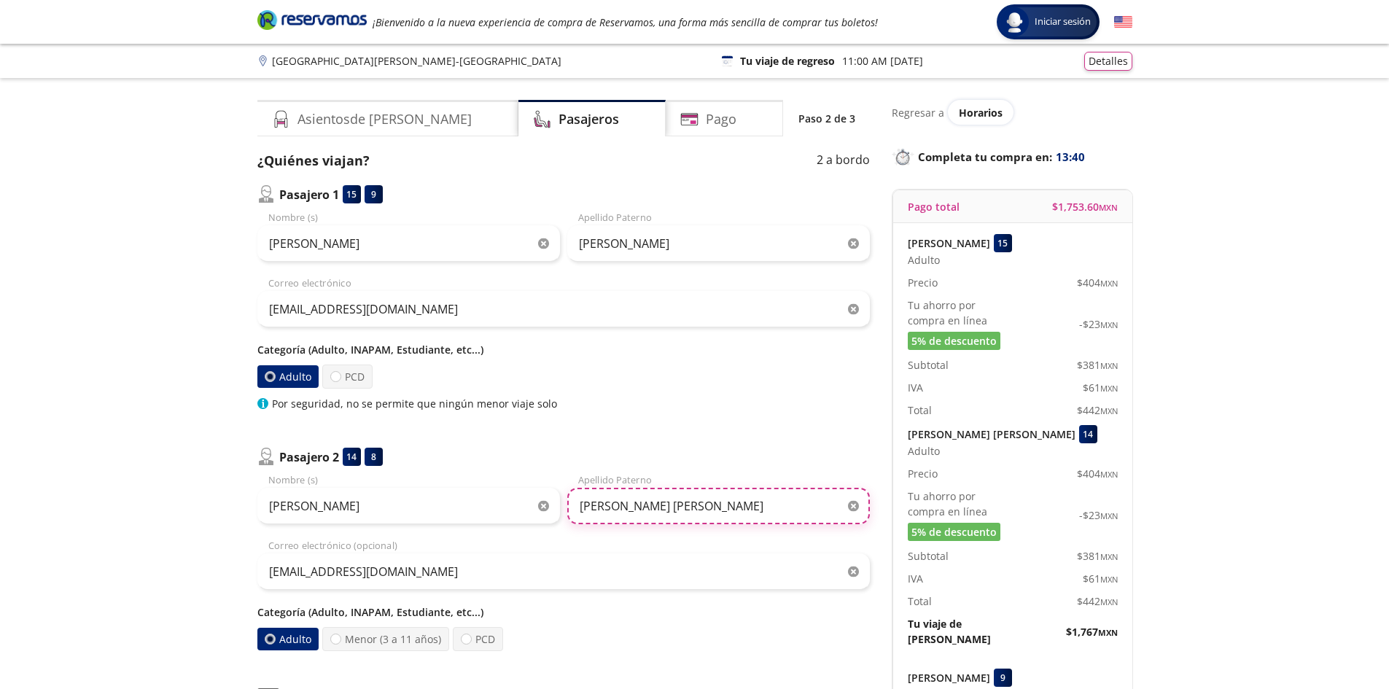
click at [697, 502] on input "[PERSON_NAME] [PERSON_NAME]" at bounding box center [718, 506] width 303 height 36
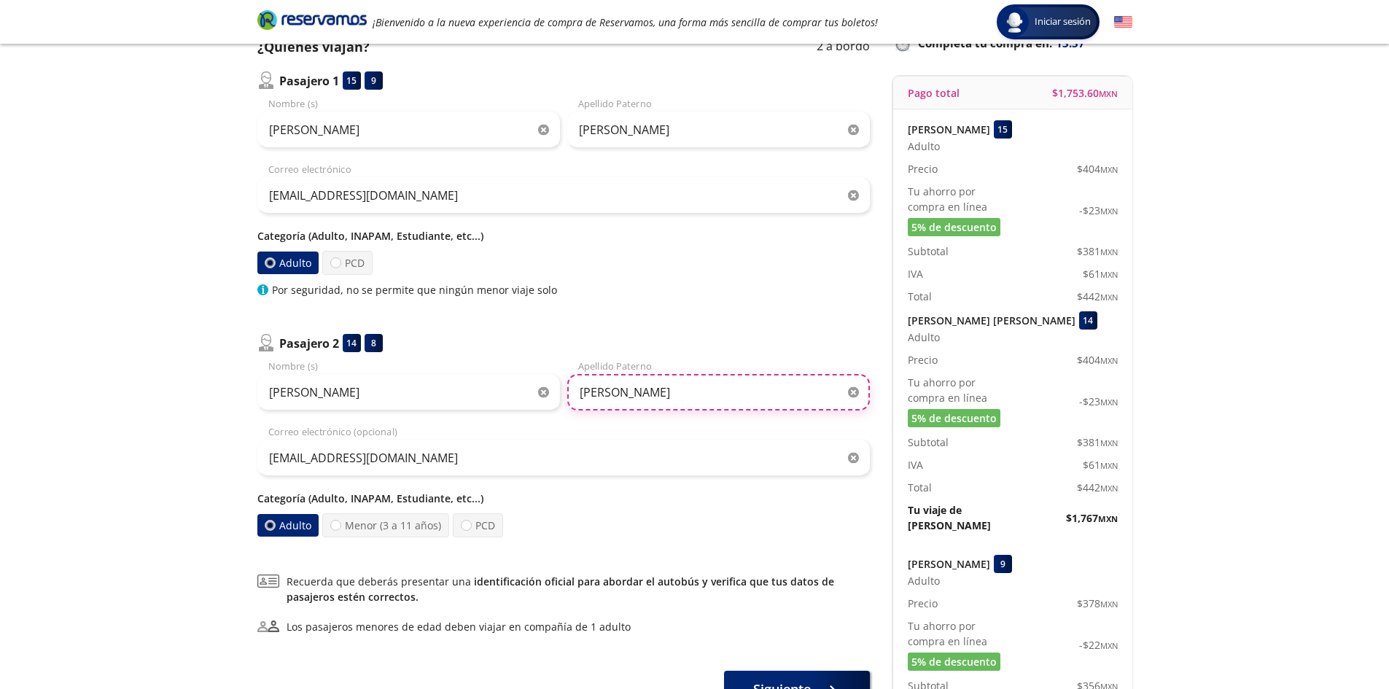
scroll to position [146, 0]
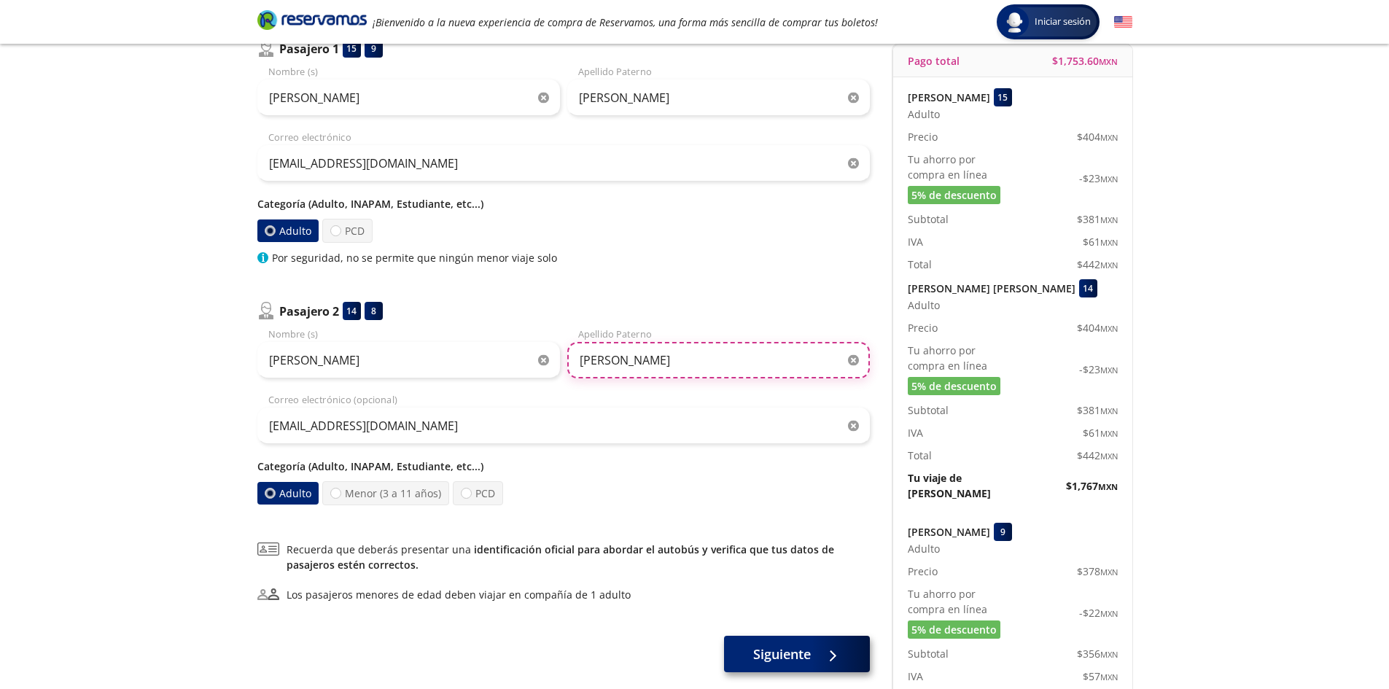
type input "[PERSON_NAME]"
click at [757, 649] on span "Siguiente" at bounding box center [782, 654] width 58 height 20
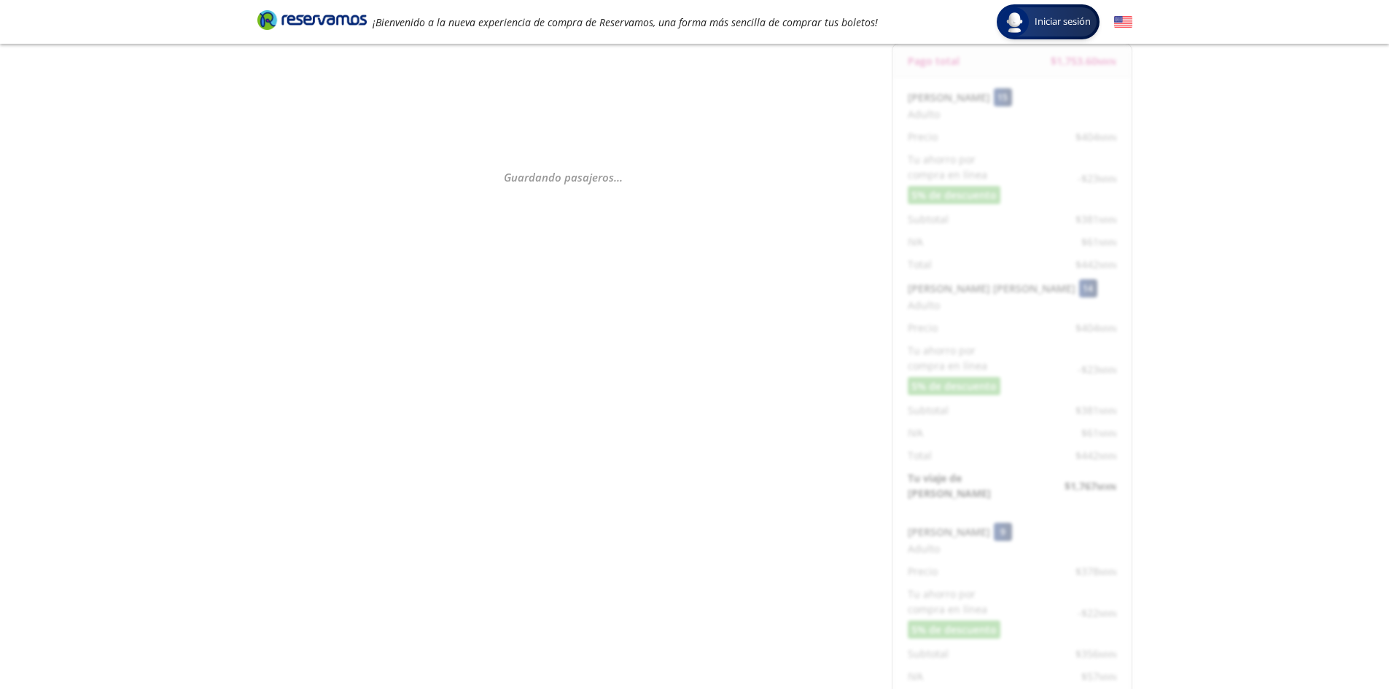
scroll to position [0, 0]
